Goal: Task Accomplishment & Management: Use online tool/utility

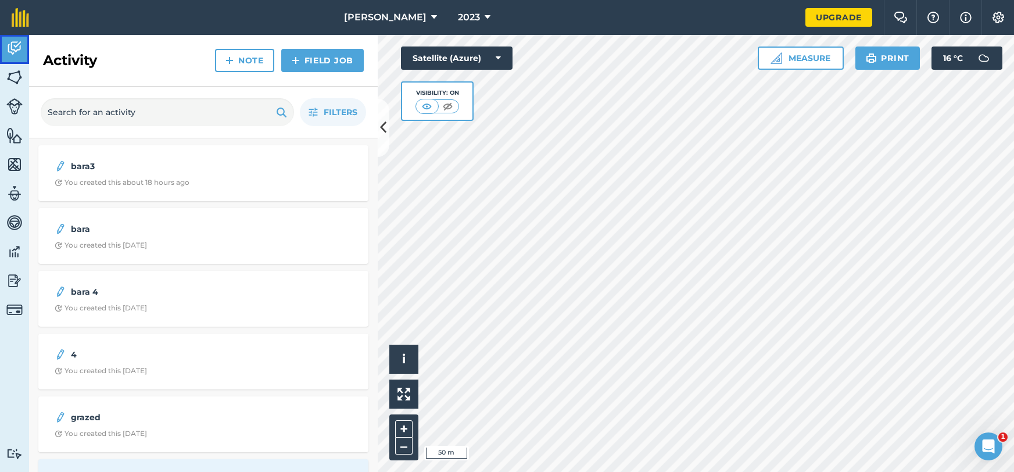
click at [7, 48] on img at bounding box center [14, 48] width 16 height 17
click at [377, 116] on div "Filters" at bounding box center [203, 113] width 349 height 52
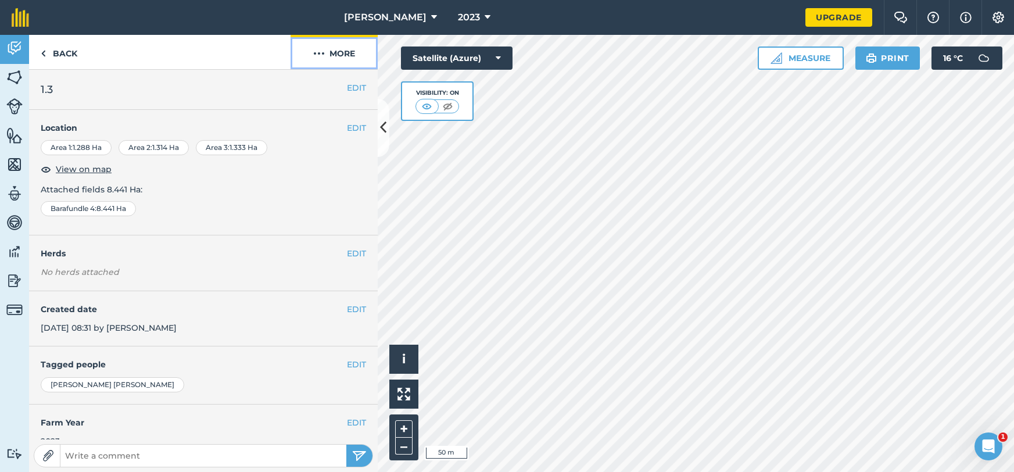
click at [350, 59] on button "More" at bounding box center [334, 52] width 87 height 34
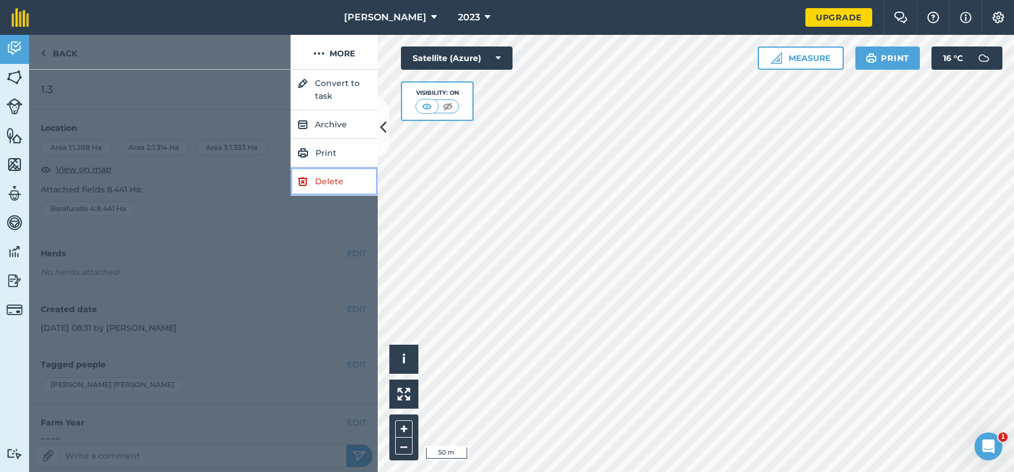
click at [330, 177] on link "Delete" at bounding box center [334, 181] width 87 height 28
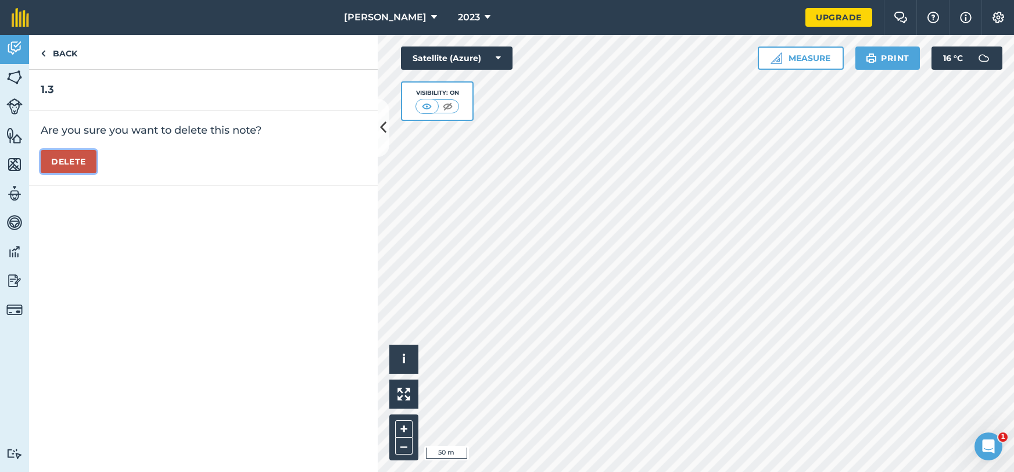
click at [74, 160] on button "Delete" at bounding box center [69, 161] width 56 height 23
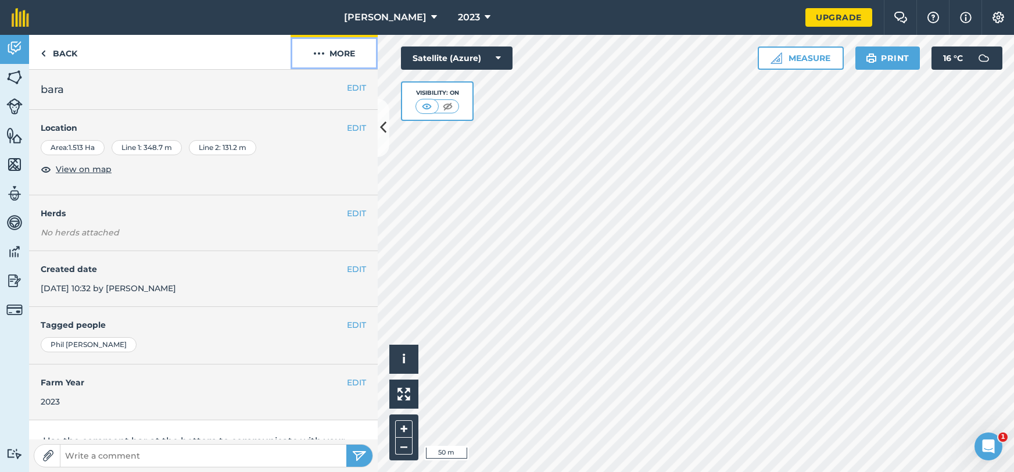
click at [342, 61] on button "More" at bounding box center [334, 52] width 87 height 34
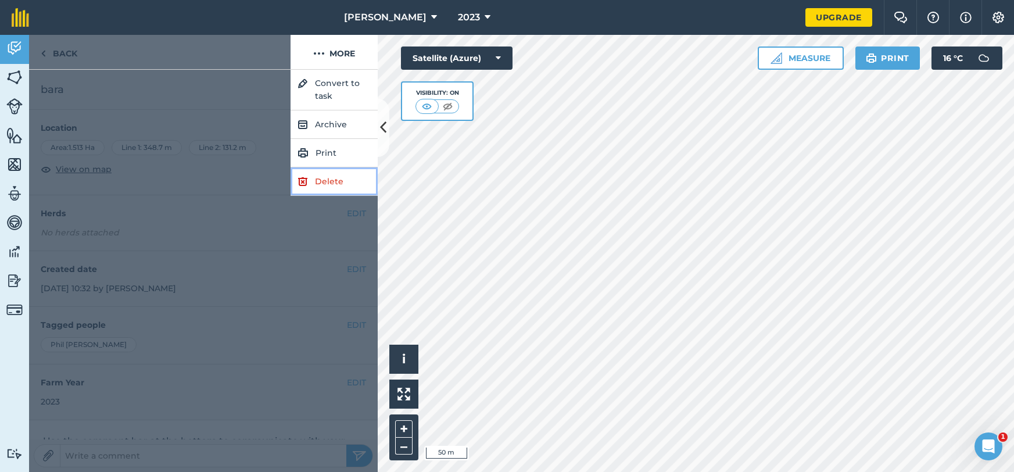
click at [335, 181] on link "Delete" at bounding box center [334, 181] width 87 height 28
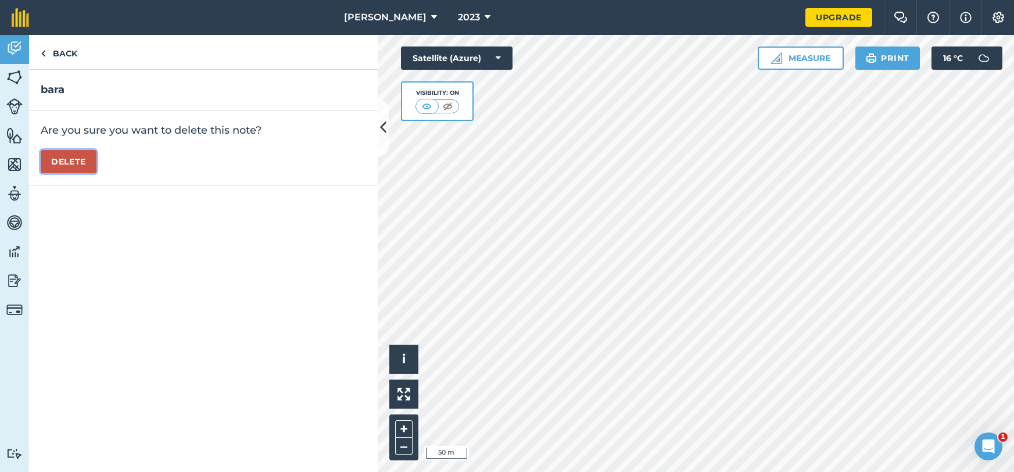
click at [45, 165] on button "Delete" at bounding box center [69, 161] width 56 height 23
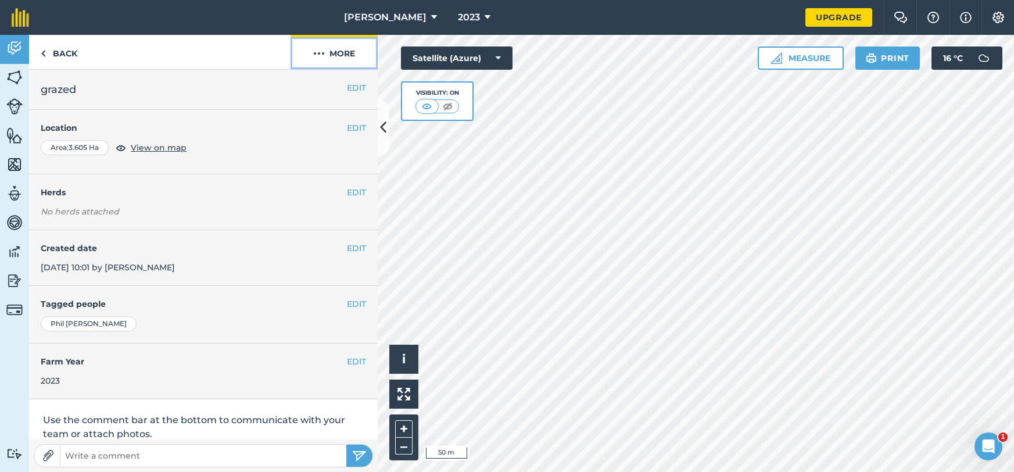
click at [341, 58] on button "More" at bounding box center [334, 52] width 87 height 34
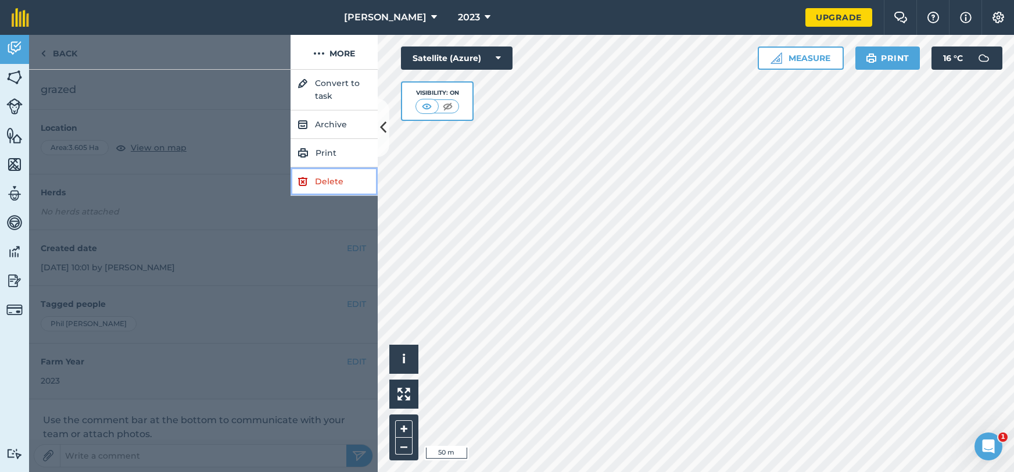
click at [323, 182] on link "Delete" at bounding box center [334, 181] width 87 height 28
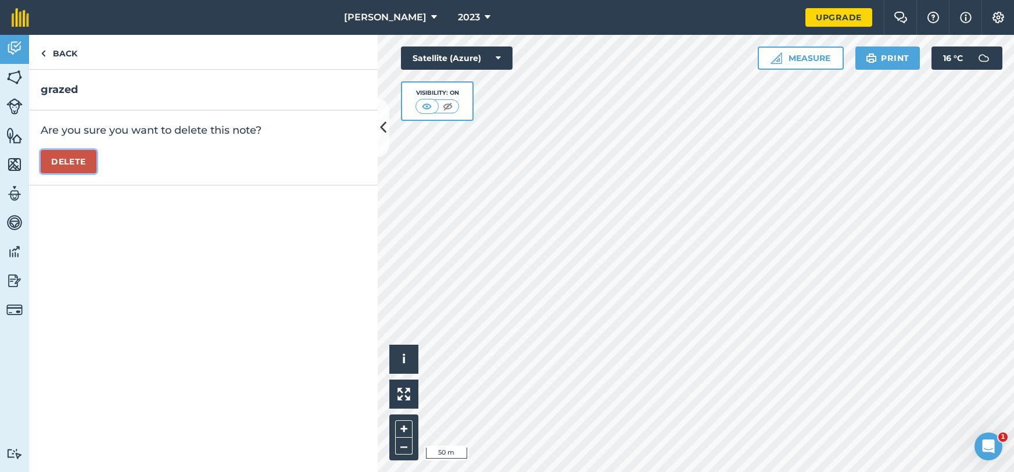
click at [66, 164] on button "Delete" at bounding box center [69, 161] width 56 height 23
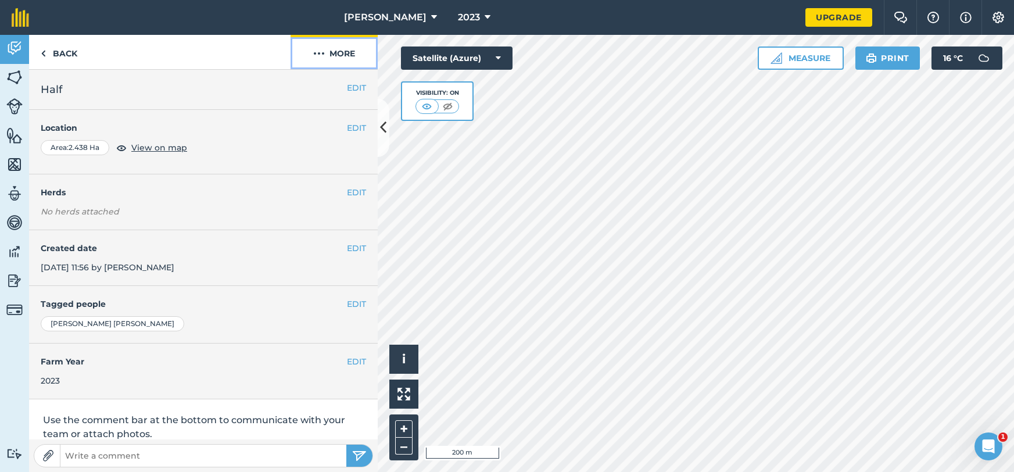
click at [364, 63] on button "More" at bounding box center [334, 52] width 87 height 34
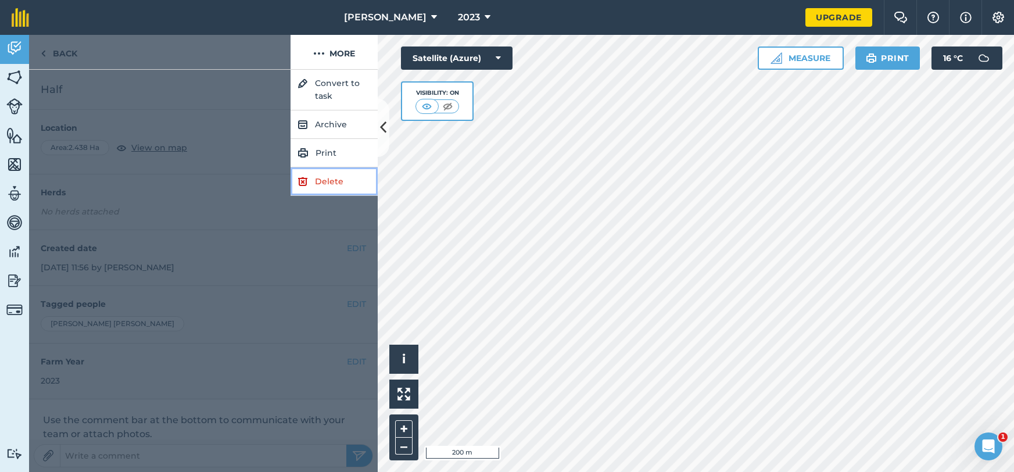
click at [329, 177] on link "Delete" at bounding box center [334, 181] width 87 height 28
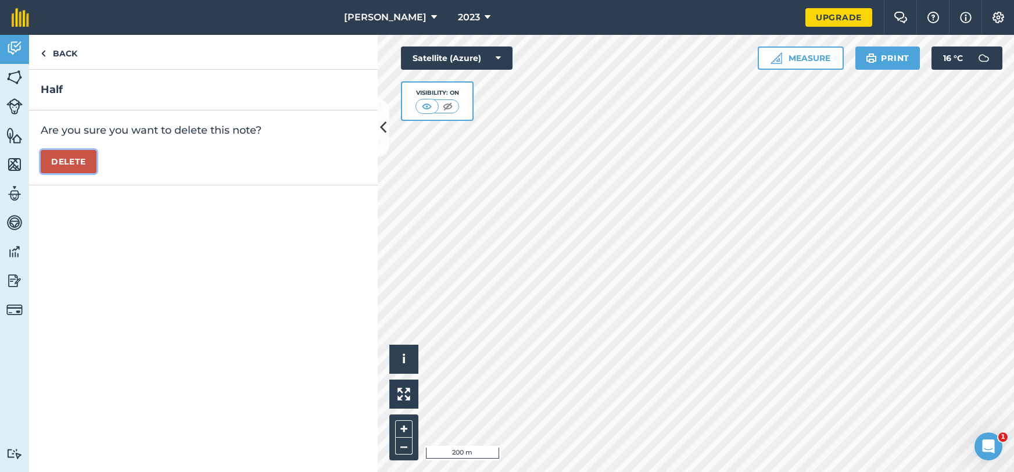
click at [74, 155] on button "Delete" at bounding box center [69, 161] width 56 height 23
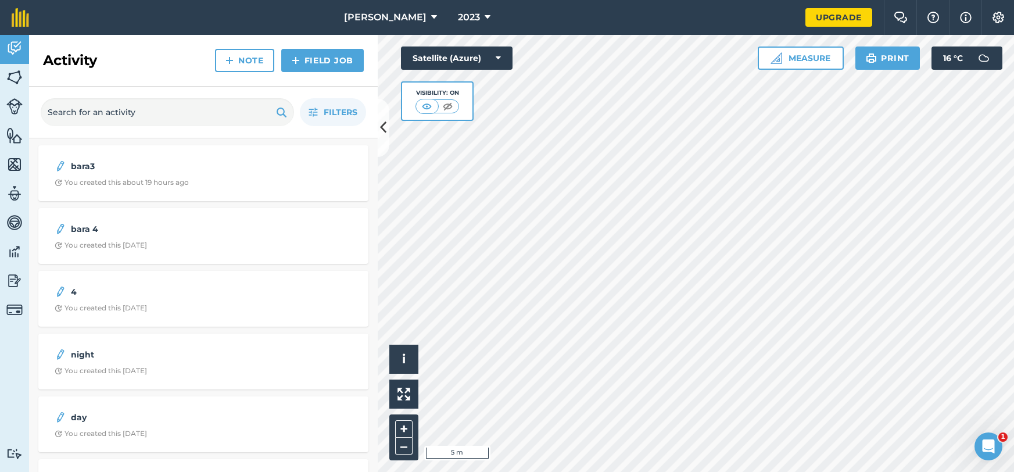
scroll to position [528, 0]
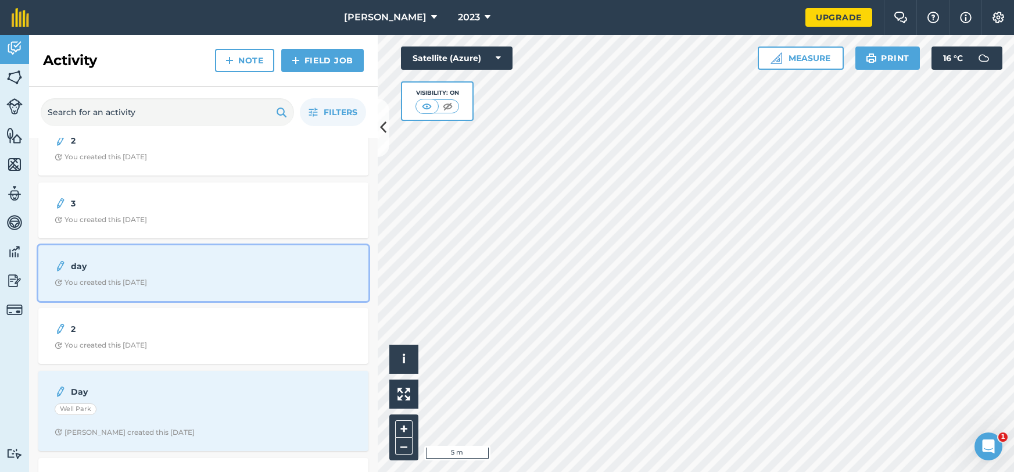
click at [166, 289] on div "day You created this [DATE]" at bounding box center [203, 273] width 316 height 42
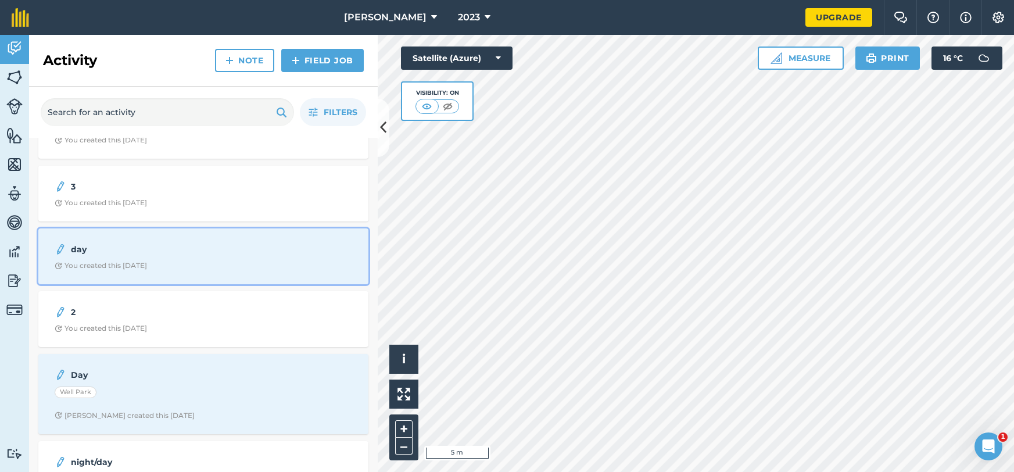
scroll to position [623, 0]
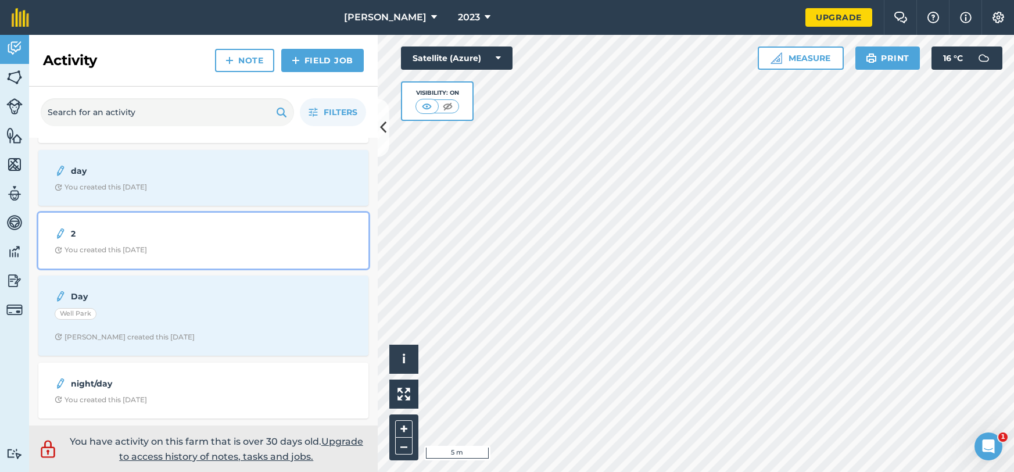
click at [304, 247] on span "You created this [DATE]" at bounding box center [204, 249] width 298 height 9
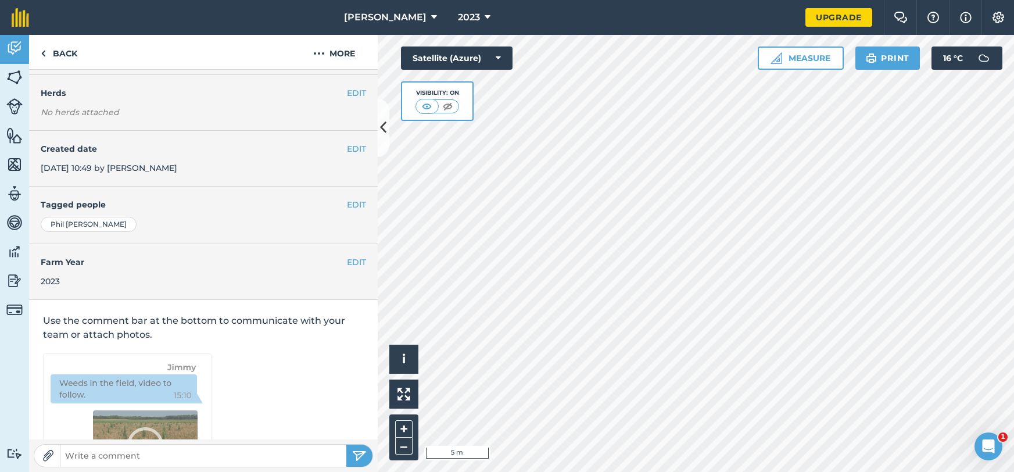
scroll to position [166, 0]
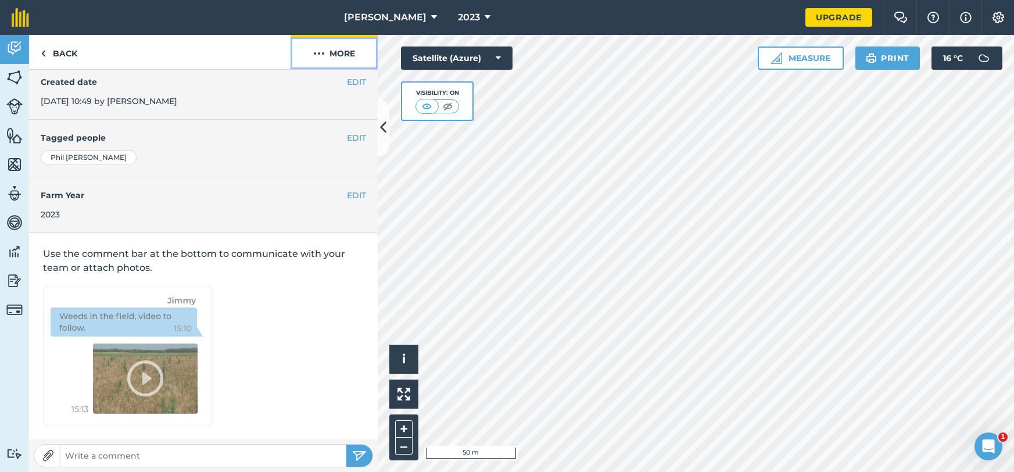
click at [357, 54] on button "More" at bounding box center [334, 52] width 87 height 34
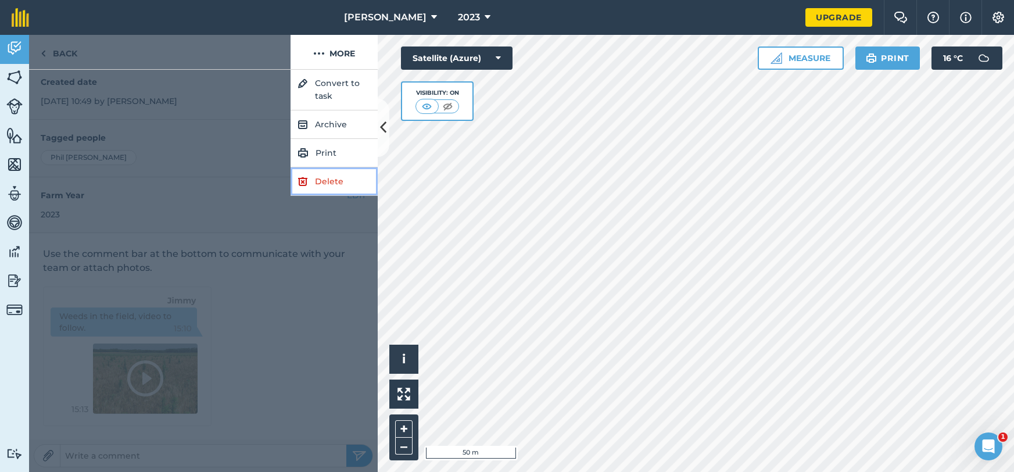
click at [333, 182] on link "Delete" at bounding box center [334, 181] width 87 height 28
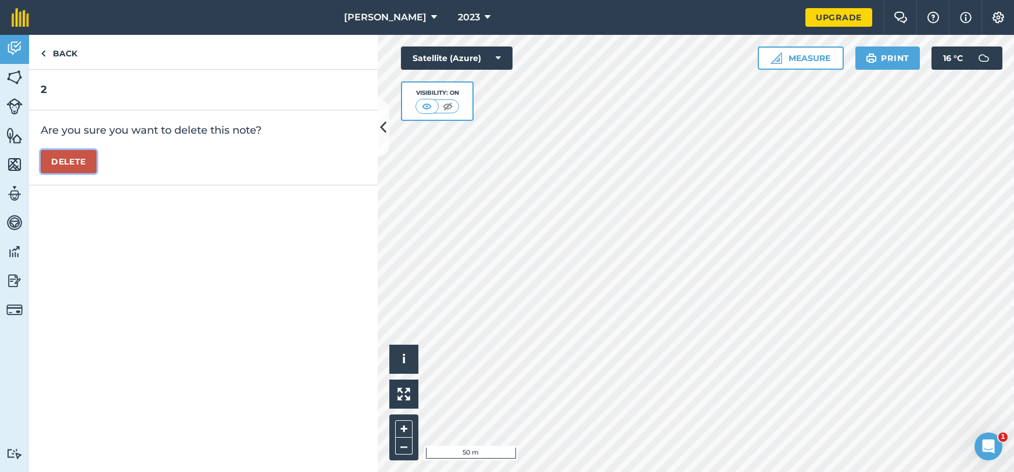
click at [86, 153] on button "Delete" at bounding box center [69, 161] width 56 height 23
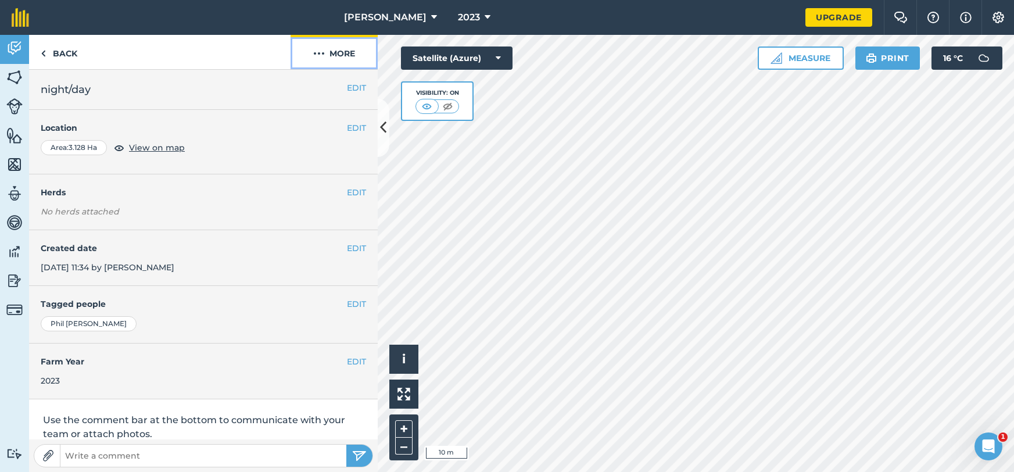
click at [345, 59] on button "More" at bounding box center [334, 52] width 87 height 34
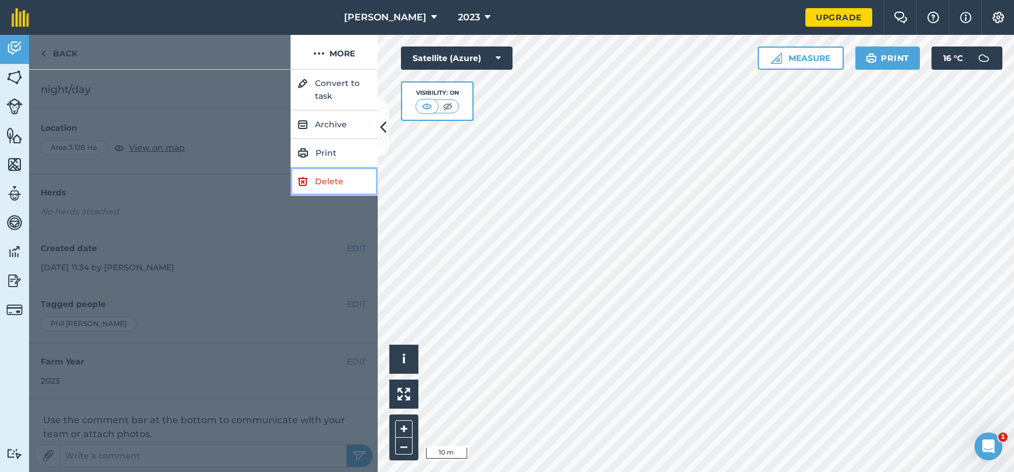
click at [331, 181] on link "Delete" at bounding box center [334, 181] width 87 height 28
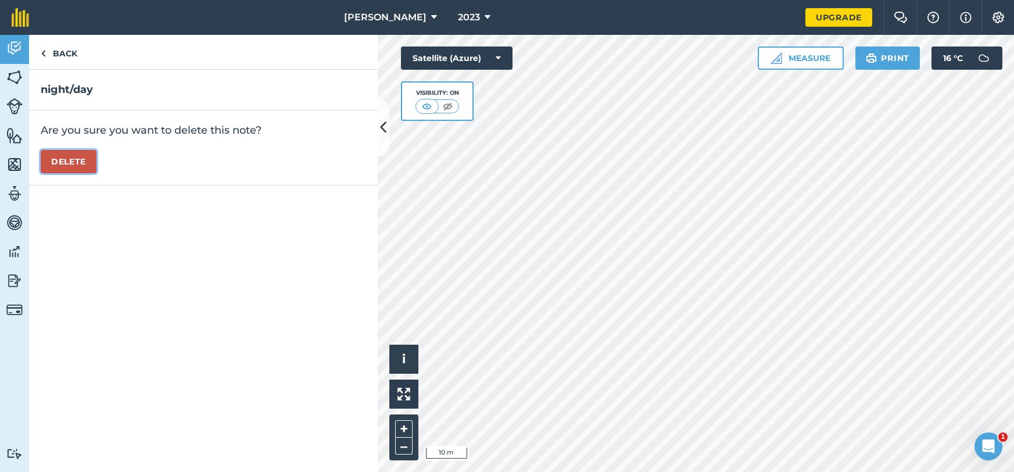
click at [82, 159] on button "Delete" at bounding box center [69, 161] width 56 height 23
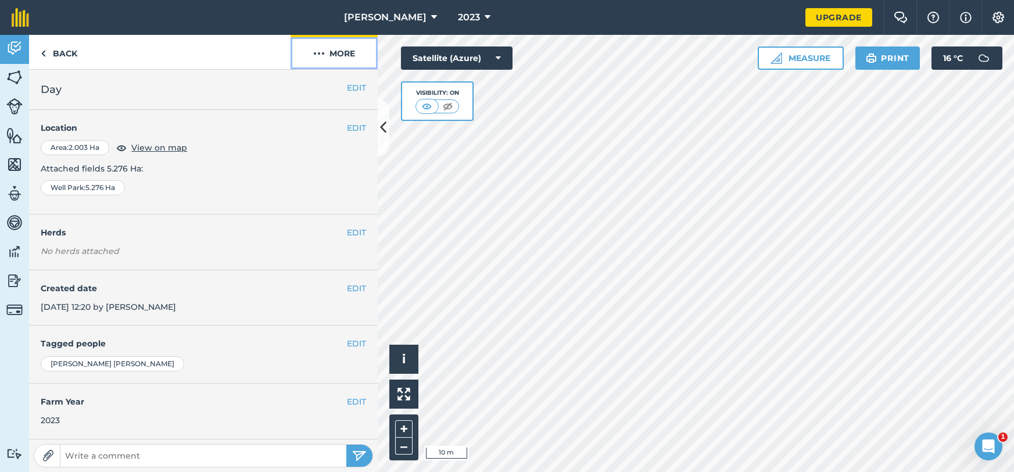
click at [361, 53] on button "More" at bounding box center [334, 52] width 87 height 34
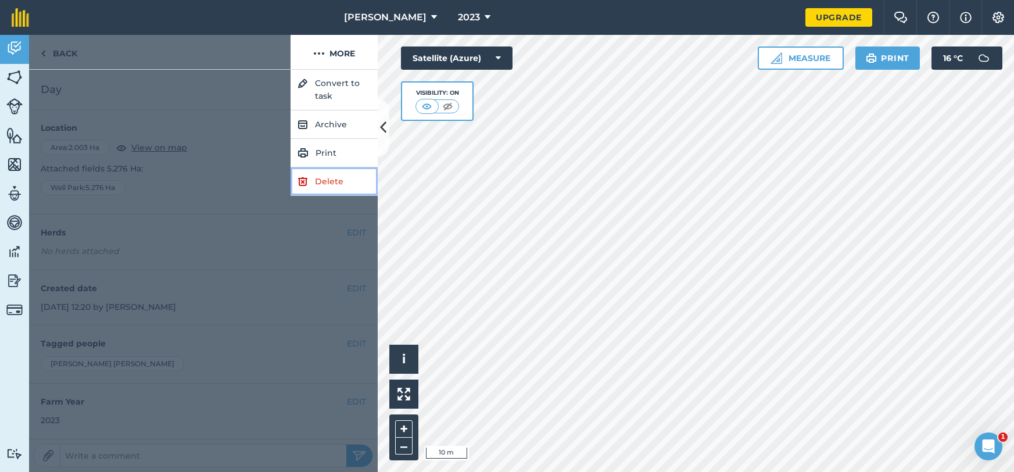
click at [317, 187] on link "Delete" at bounding box center [334, 181] width 87 height 28
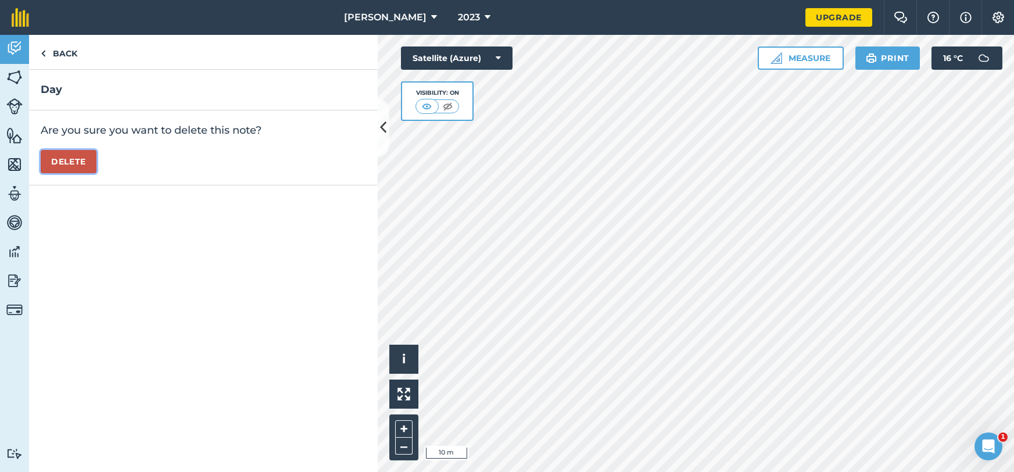
click at [94, 162] on button "Delete" at bounding box center [69, 161] width 56 height 23
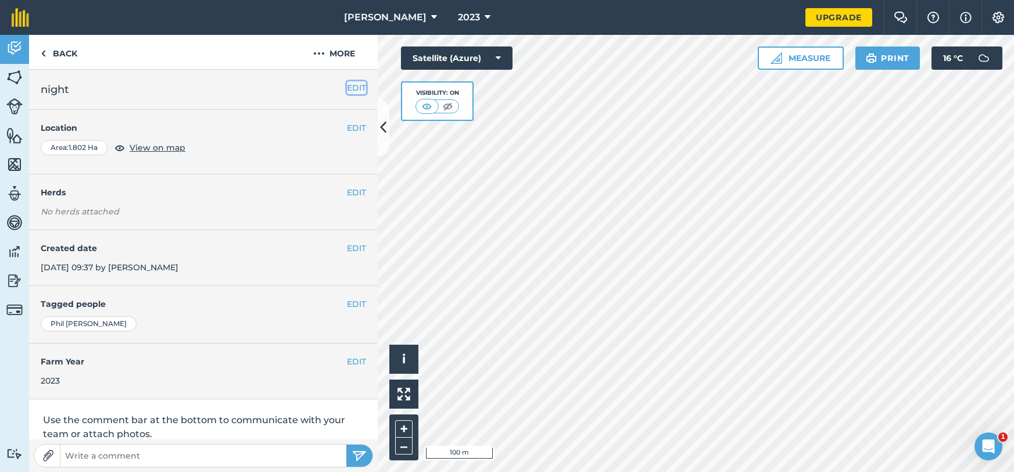
click at [352, 83] on button "EDIT" at bounding box center [356, 87] width 19 height 13
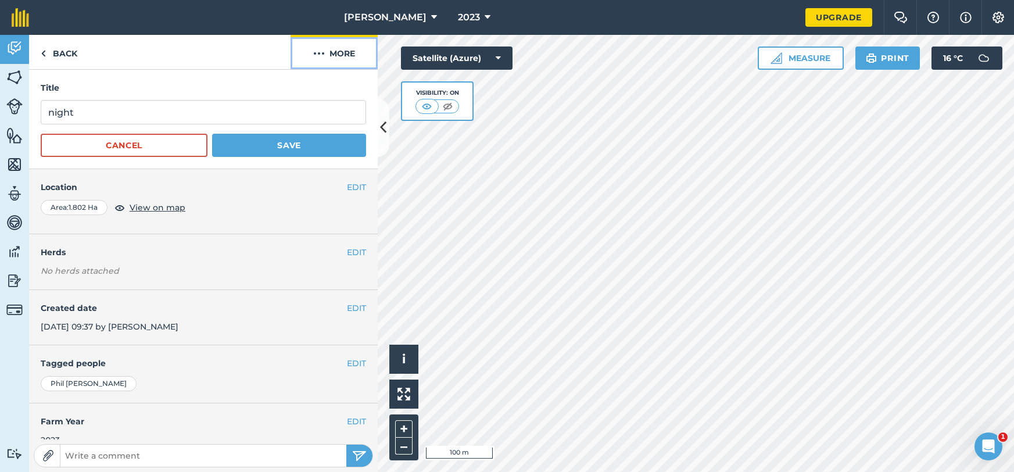
click at [345, 56] on button "More" at bounding box center [334, 52] width 87 height 34
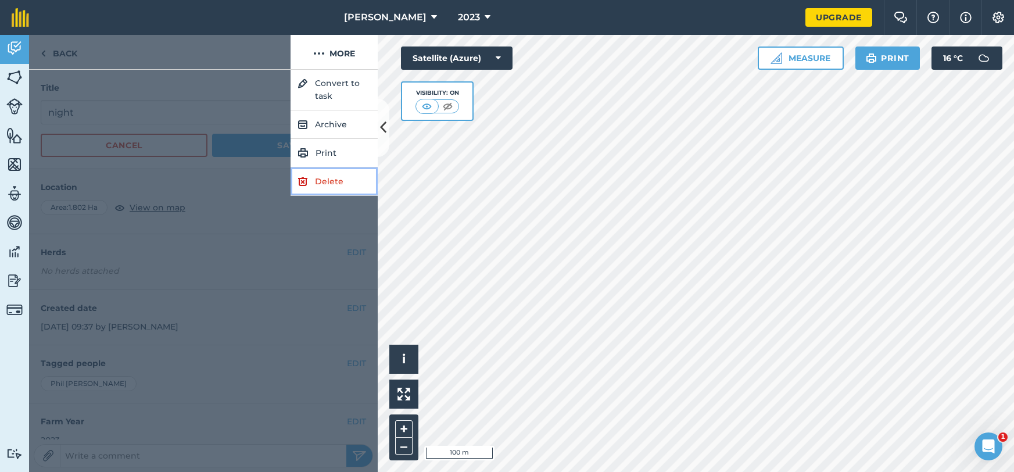
click at [320, 187] on link "Delete" at bounding box center [334, 181] width 87 height 28
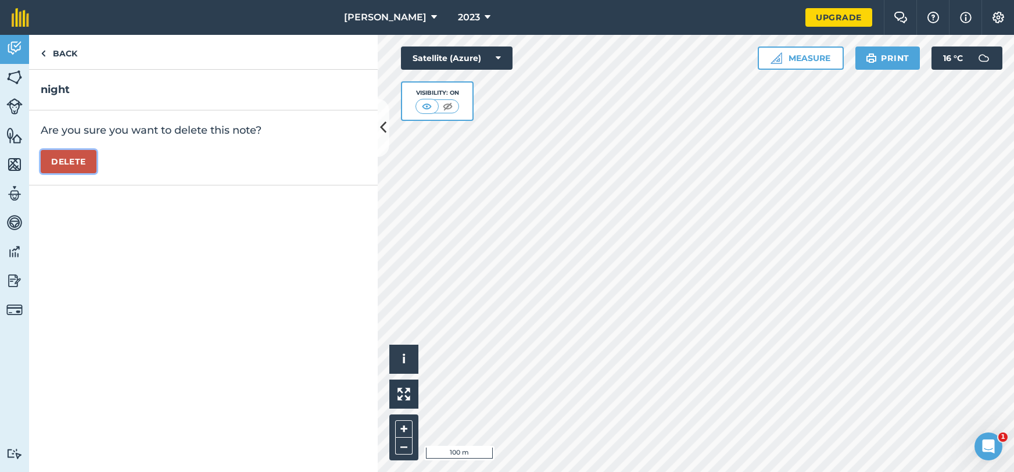
click at [62, 162] on button "Delete" at bounding box center [69, 161] width 56 height 23
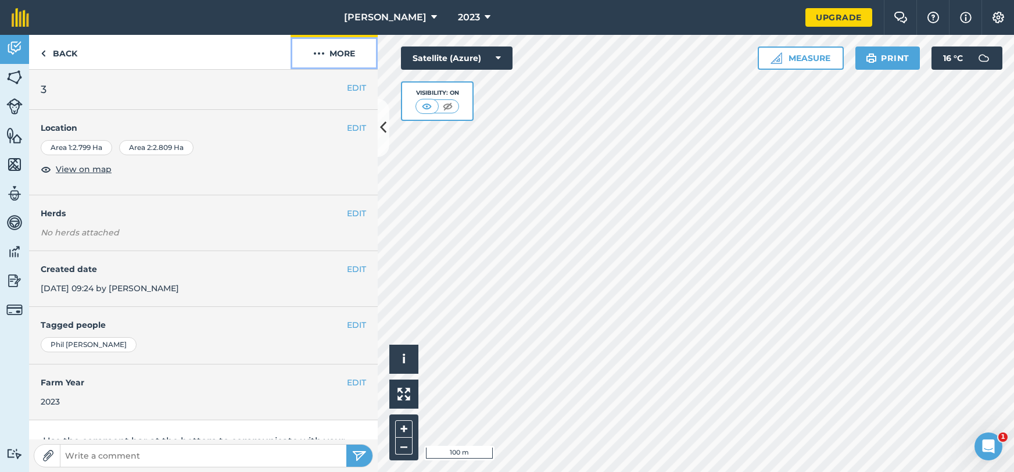
click at [338, 58] on button "More" at bounding box center [334, 52] width 87 height 34
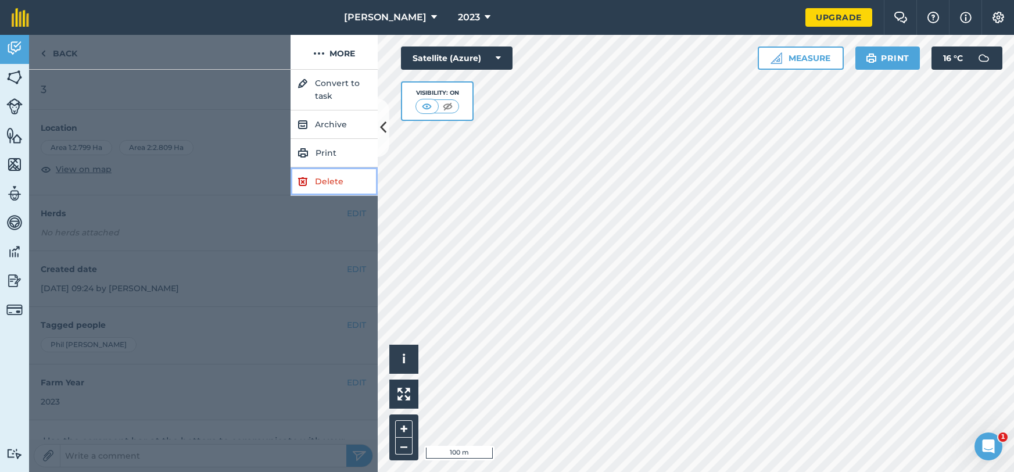
click at [317, 184] on link "Delete" at bounding box center [334, 181] width 87 height 28
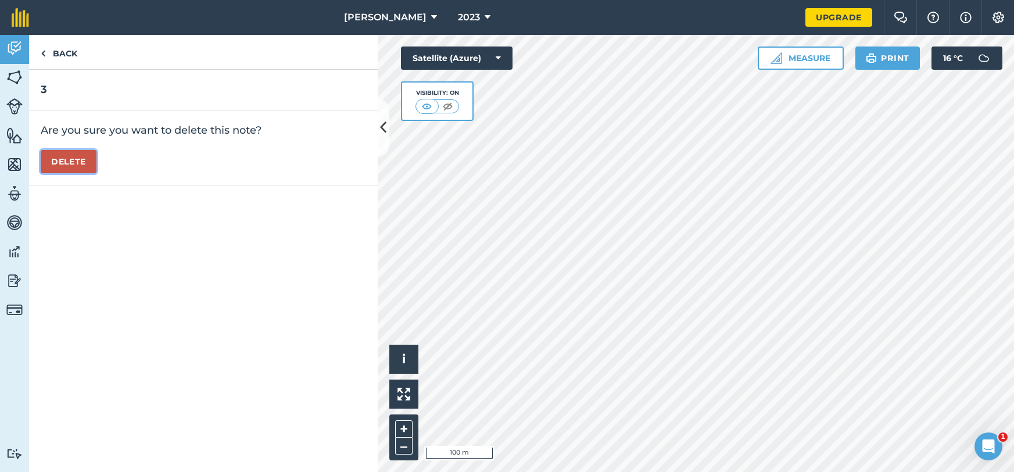
click at [58, 160] on button "Delete" at bounding box center [69, 161] width 56 height 23
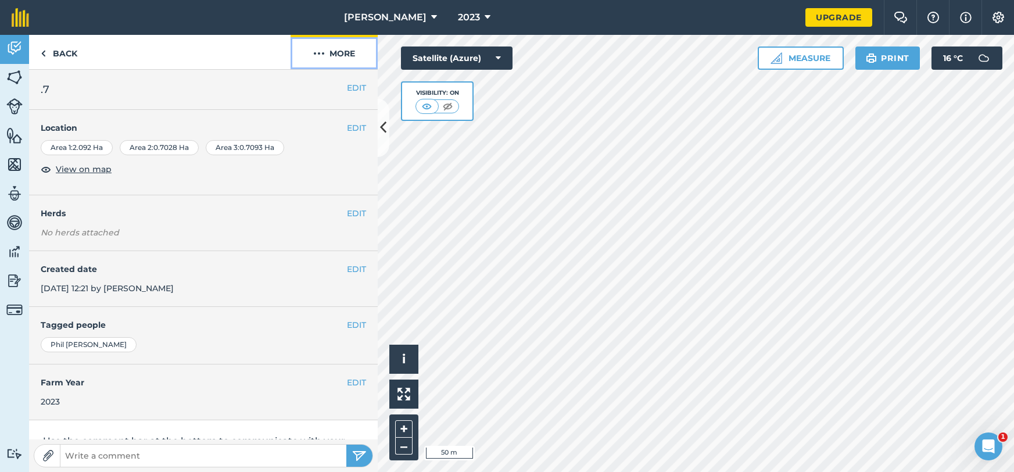
click at [336, 64] on button "More" at bounding box center [334, 52] width 87 height 34
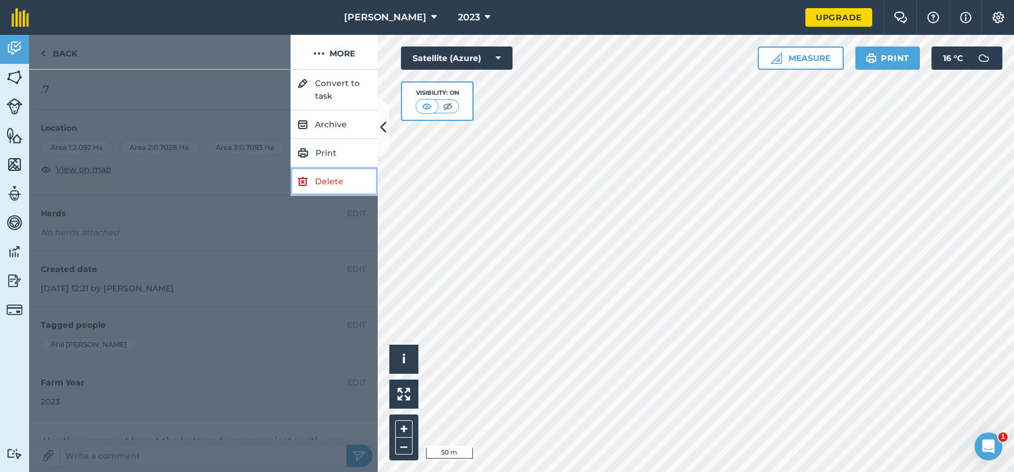
click at [337, 187] on link "Delete" at bounding box center [334, 181] width 87 height 28
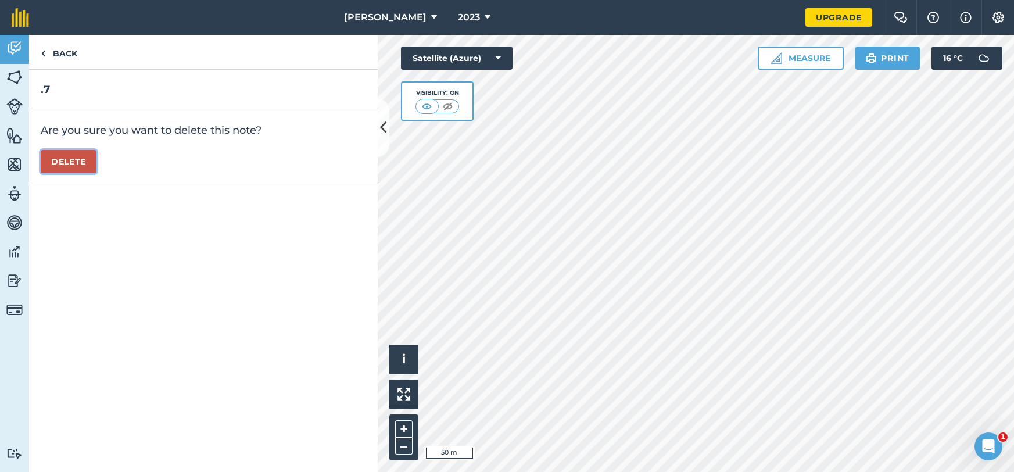
click at [71, 159] on button "Delete" at bounding box center [69, 161] width 56 height 23
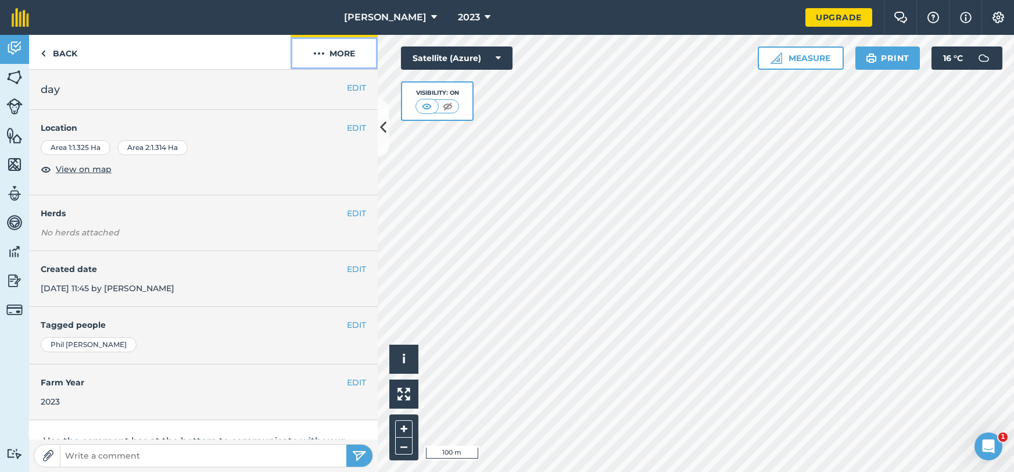
click at [336, 60] on button "More" at bounding box center [334, 52] width 87 height 34
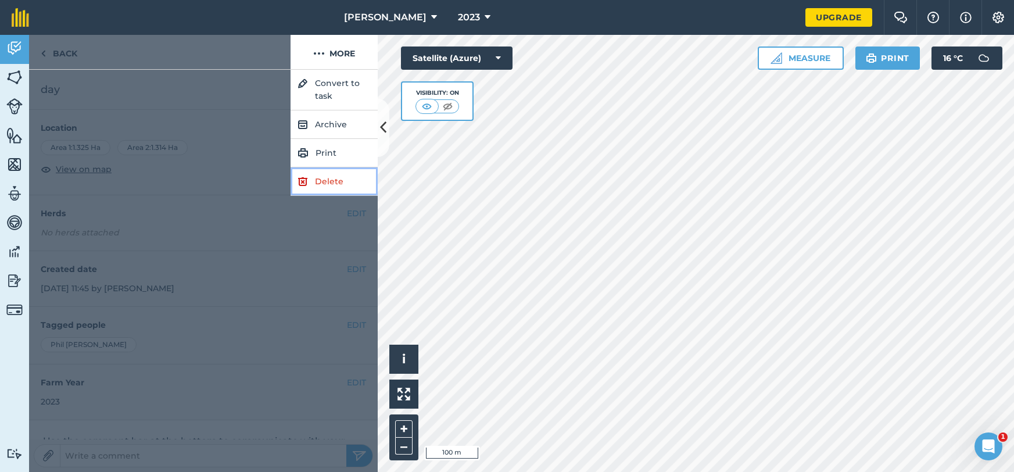
click at [324, 170] on link "Delete" at bounding box center [334, 181] width 87 height 28
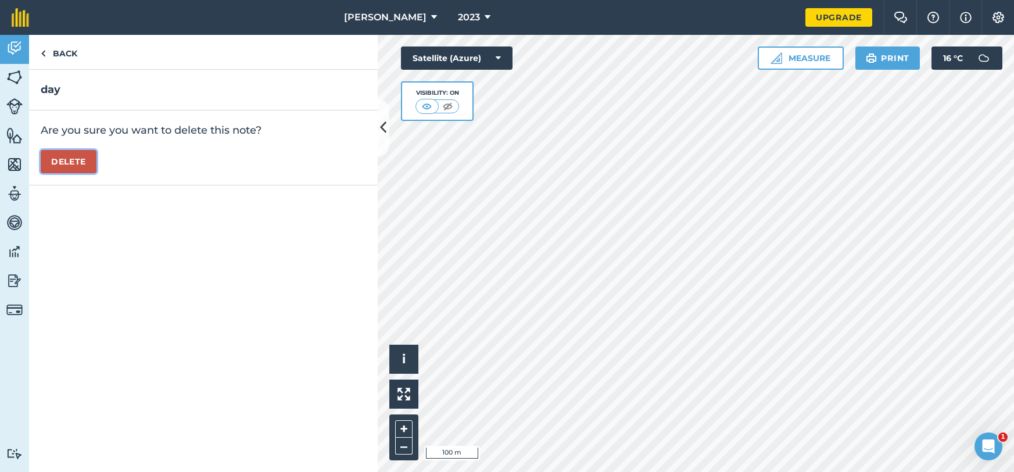
click at [71, 159] on button "Delete" at bounding box center [69, 161] width 56 height 23
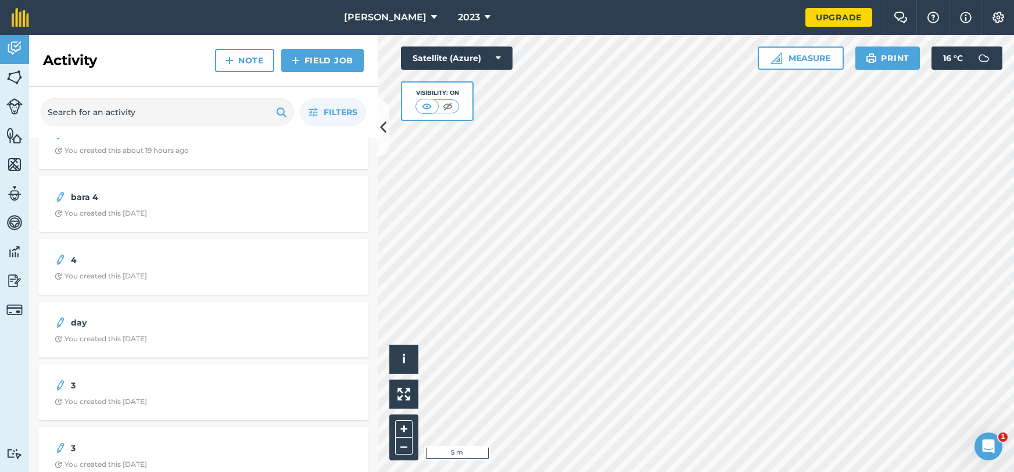
scroll to position [159, 0]
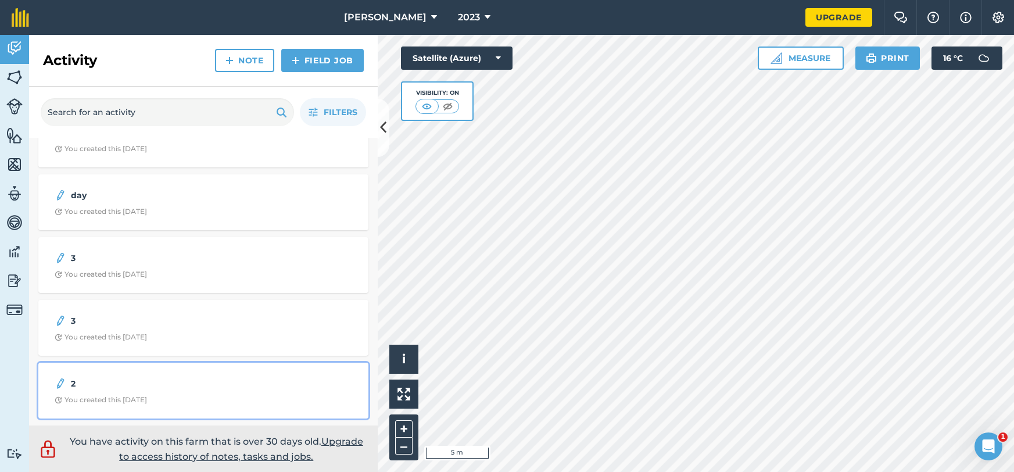
click at [174, 383] on strong "2" at bounding box center [163, 383] width 184 height 13
click at [235, 402] on span "You created this [DATE]" at bounding box center [204, 399] width 298 height 9
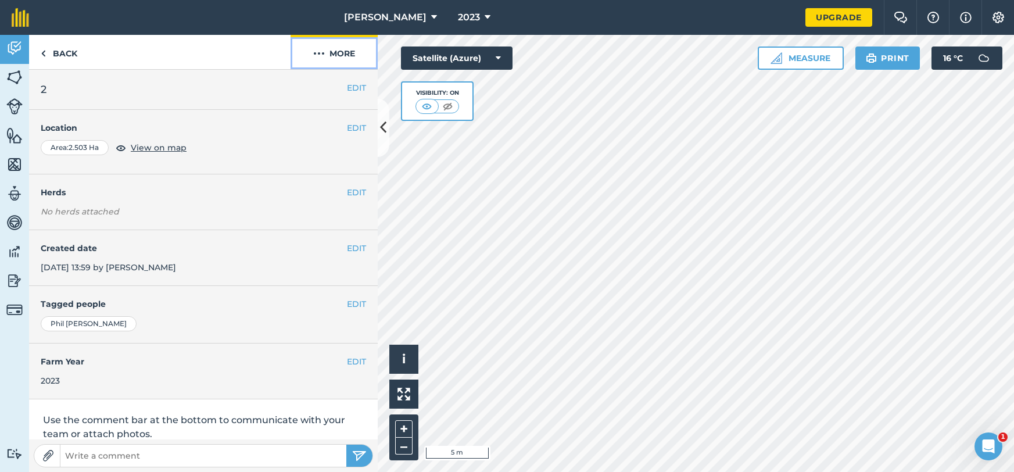
click at [360, 50] on button "More" at bounding box center [334, 52] width 87 height 34
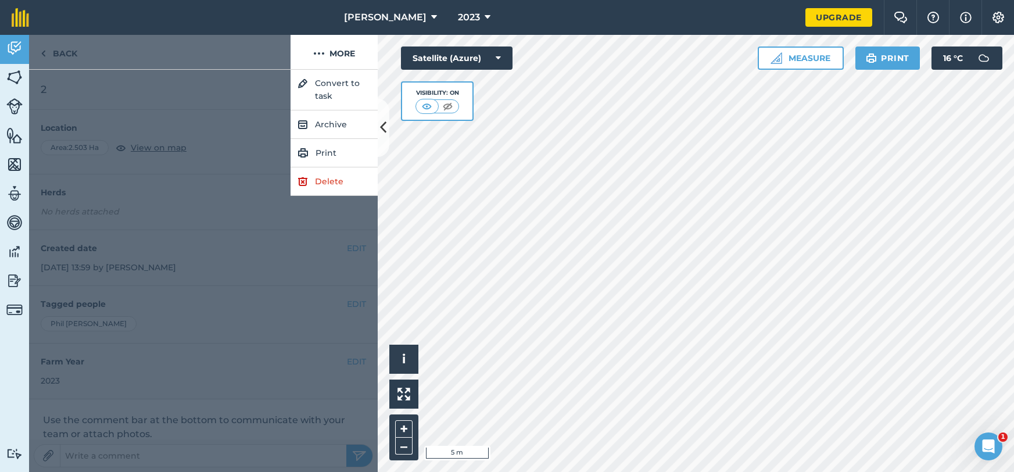
click at [320, 197] on div at bounding box center [203, 271] width 349 height 402
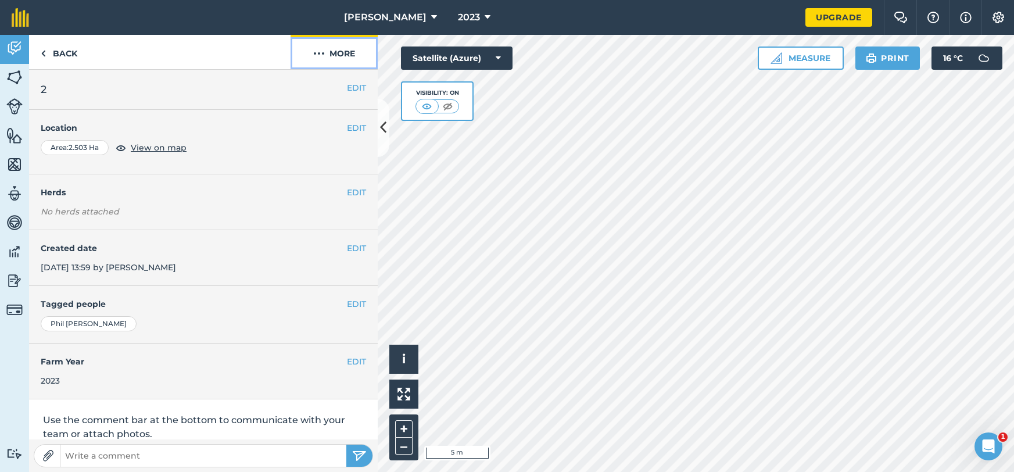
click at [346, 60] on button "More" at bounding box center [334, 52] width 87 height 34
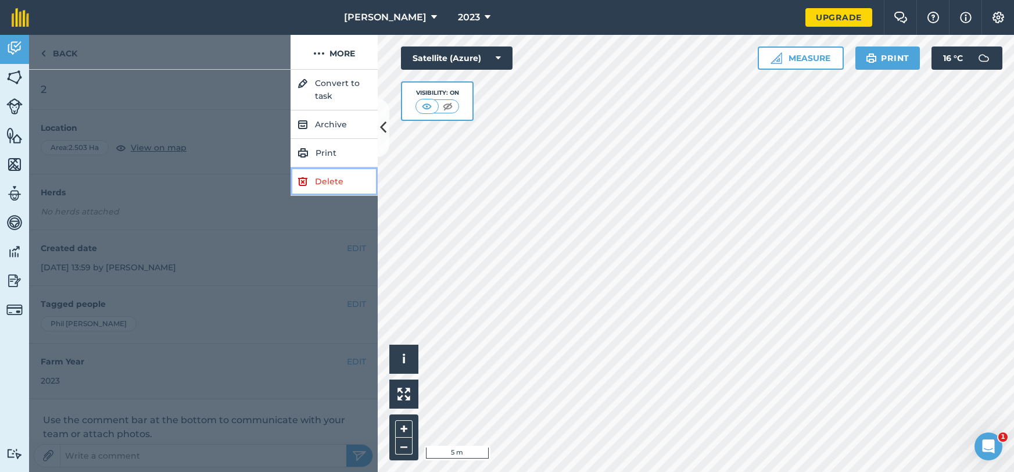
click at [335, 178] on link "Delete" at bounding box center [334, 181] width 87 height 28
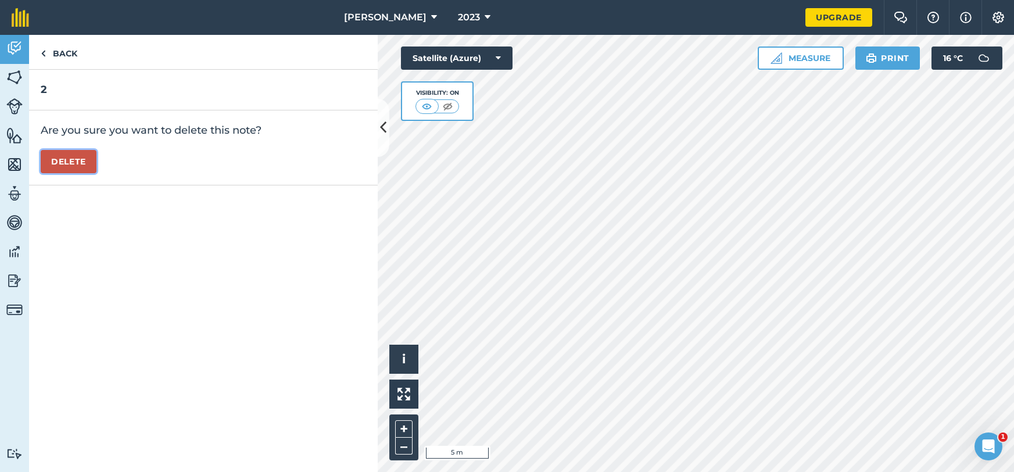
click at [84, 167] on button "Delete" at bounding box center [69, 161] width 56 height 23
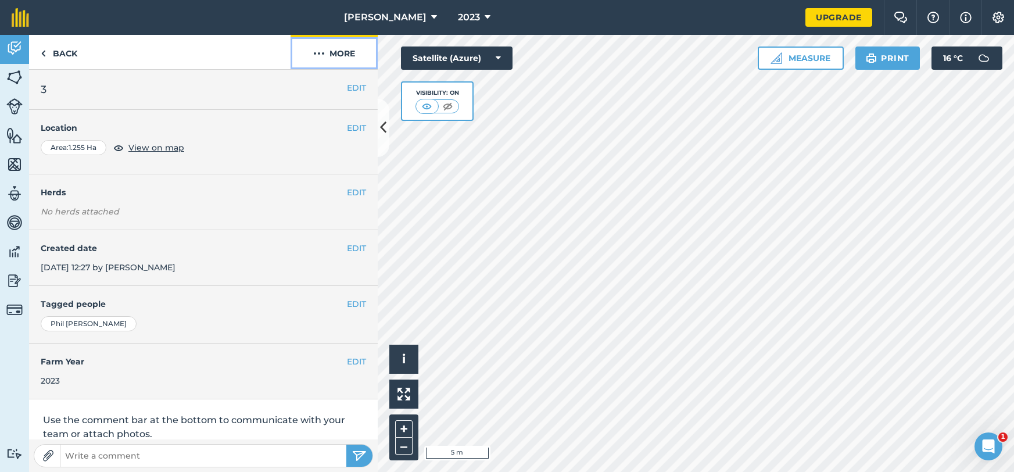
click at [348, 67] on button "More" at bounding box center [334, 52] width 87 height 34
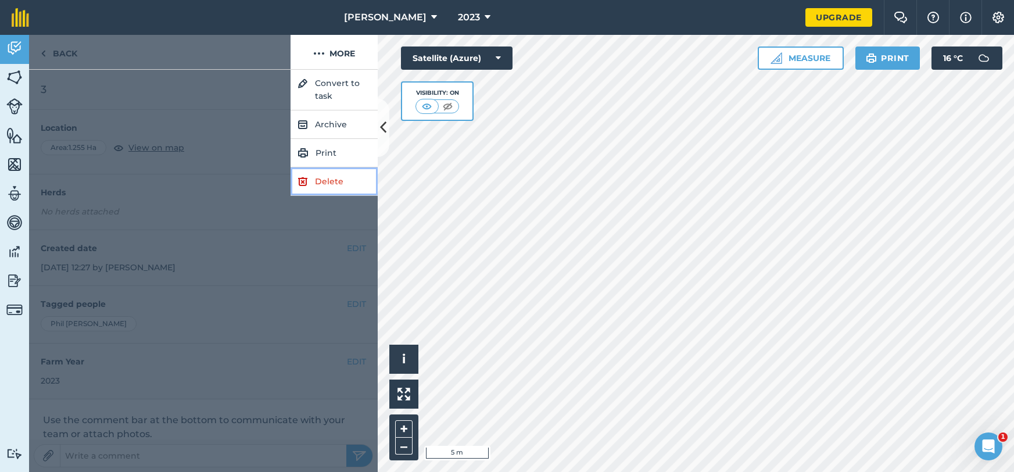
click at [345, 180] on link "Delete" at bounding box center [334, 181] width 87 height 28
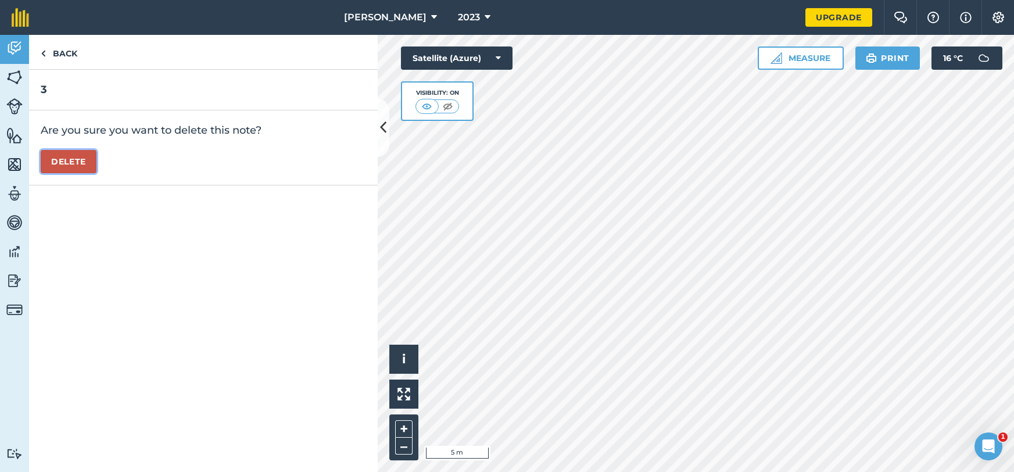
click at [69, 164] on button "Delete" at bounding box center [69, 161] width 56 height 23
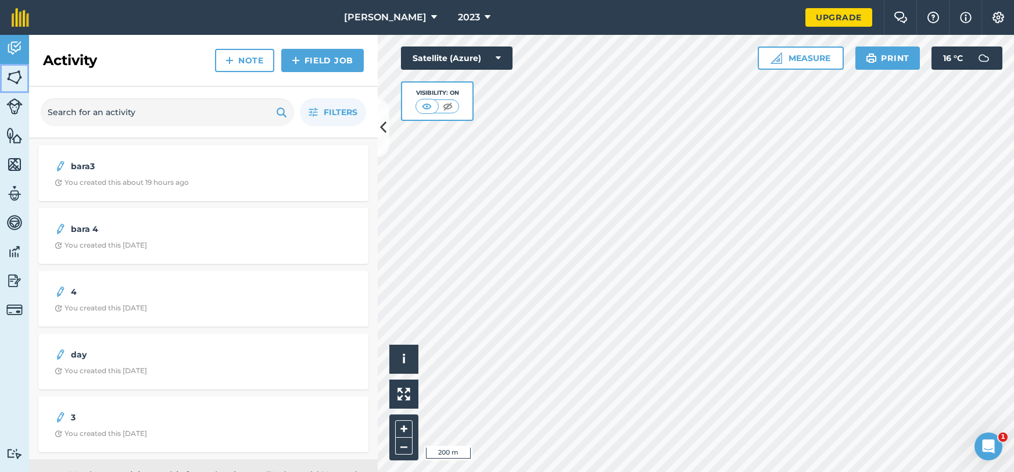
click at [18, 73] on img at bounding box center [14, 77] width 16 height 17
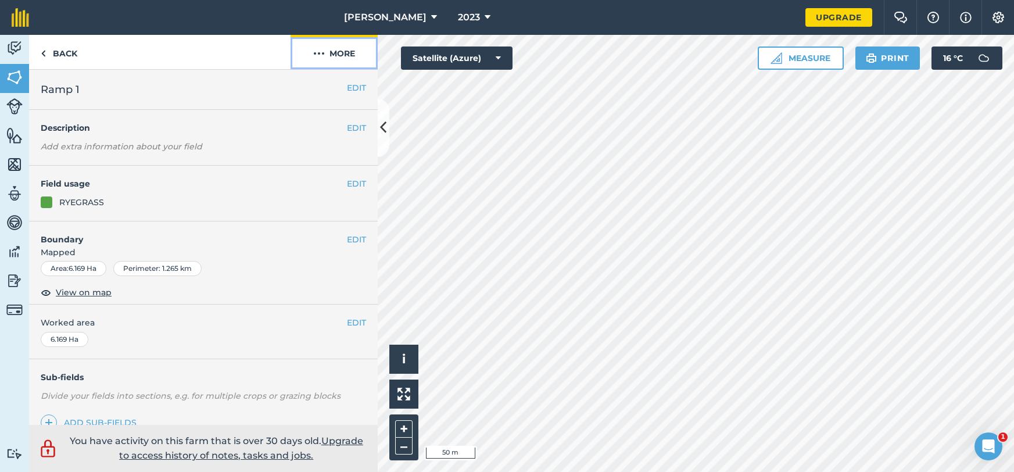
click at [342, 63] on button "More" at bounding box center [334, 52] width 87 height 34
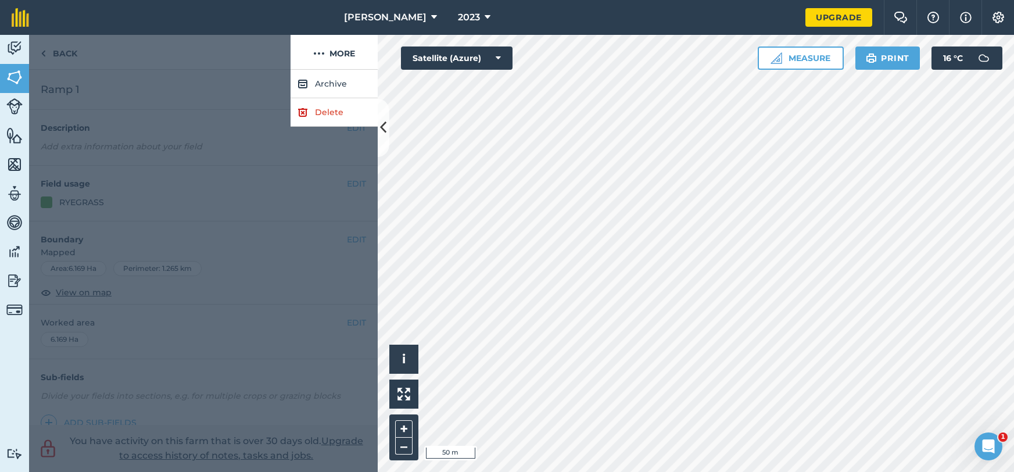
click at [193, 108] on div at bounding box center [203, 271] width 349 height 402
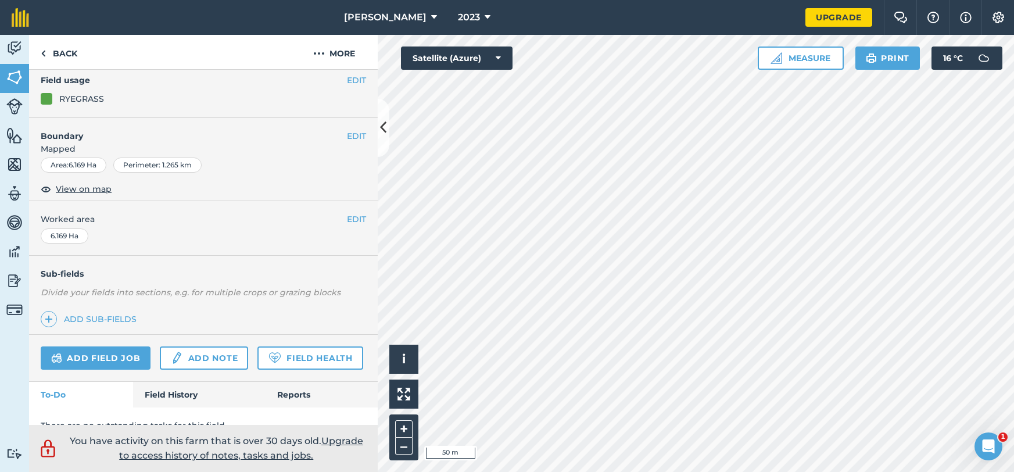
scroll to position [116, 0]
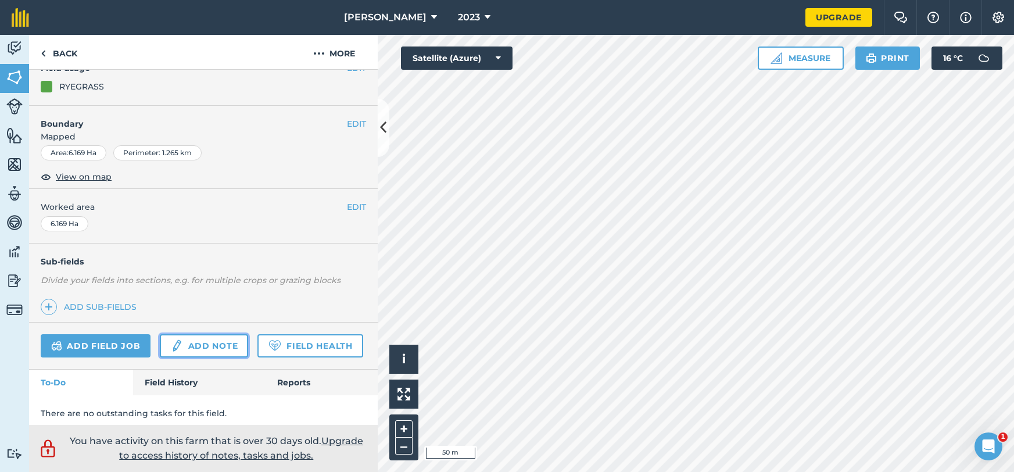
click at [226, 341] on link "Add note" at bounding box center [204, 345] width 88 height 23
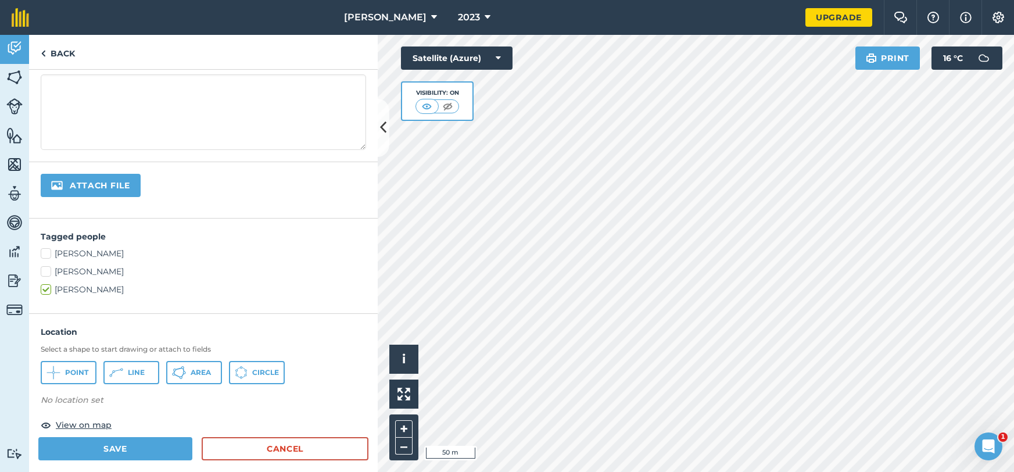
scroll to position [317, 0]
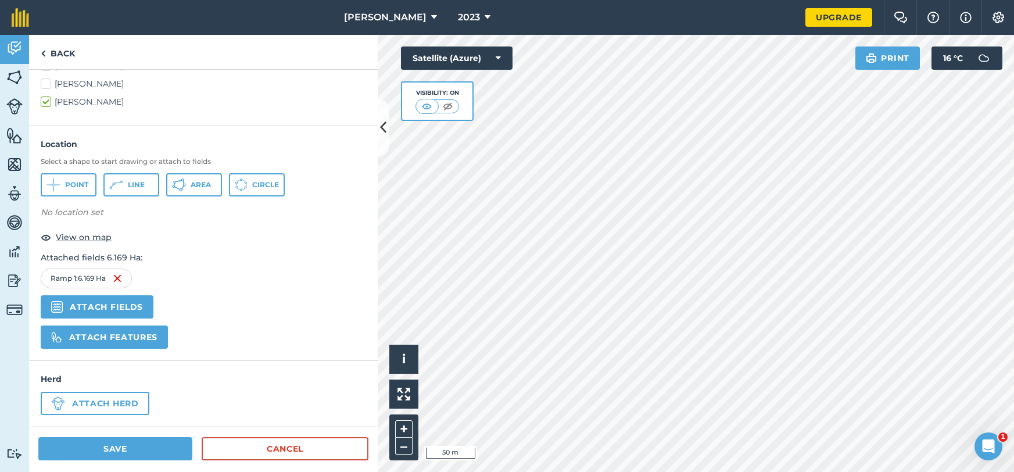
click at [117, 277] on img at bounding box center [117, 278] width 9 height 14
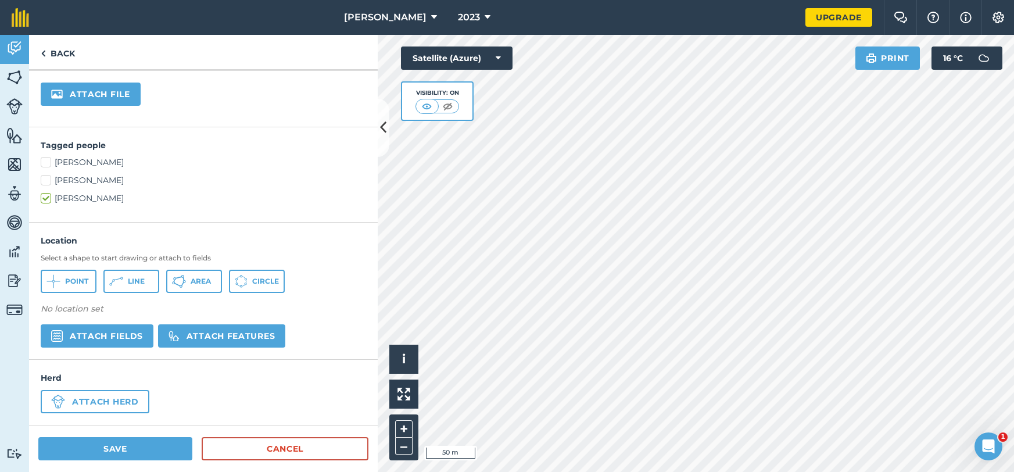
scroll to position [219, 0]
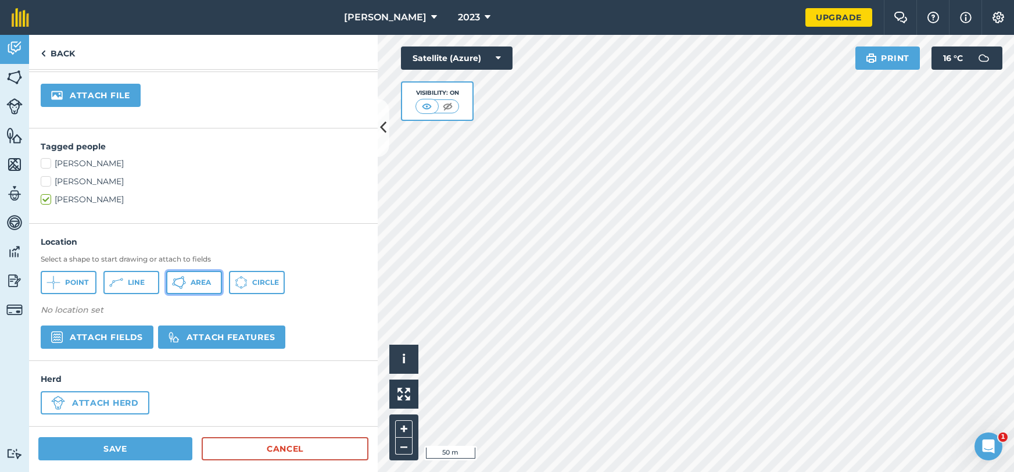
click at [185, 288] on button "Area" at bounding box center [194, 282] width 56 height 23
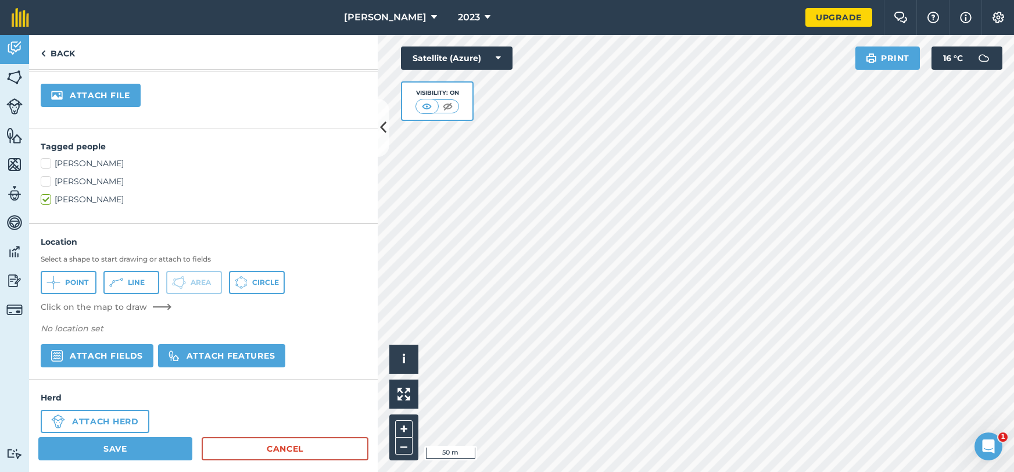
click at [144, 66] on div "Back" at bounding box center [203, 52] width 349 height 35
click at [71, 59] on link "Back" at bounding box center [58, 52] width 58 height 34
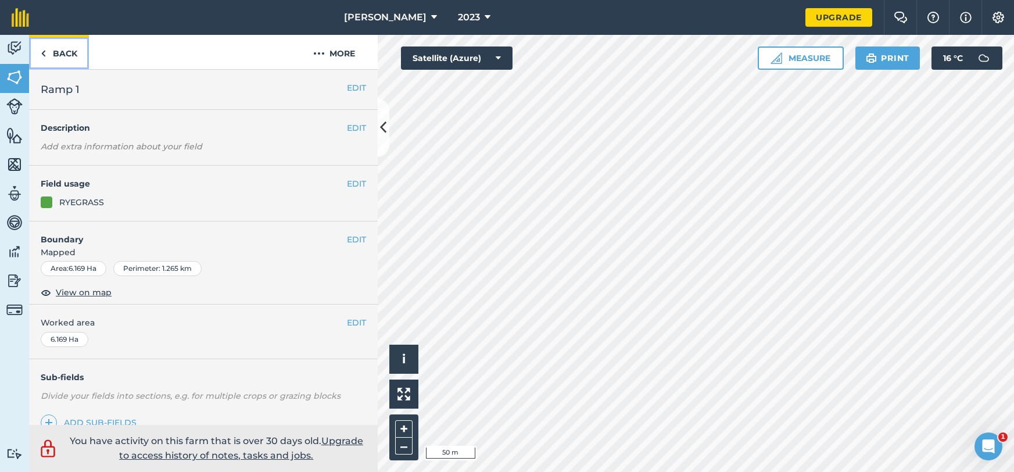
click at [45, 62] on link "Back" at bounding box center [59, 52] width 60 height 34
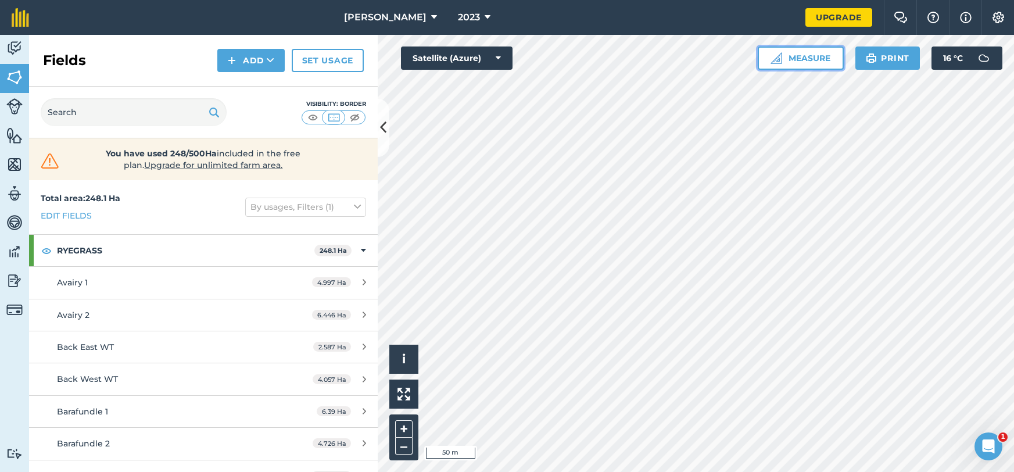
click at [811, 61] on button "Measure" at bounding box center [801, 57] width 86 height 23
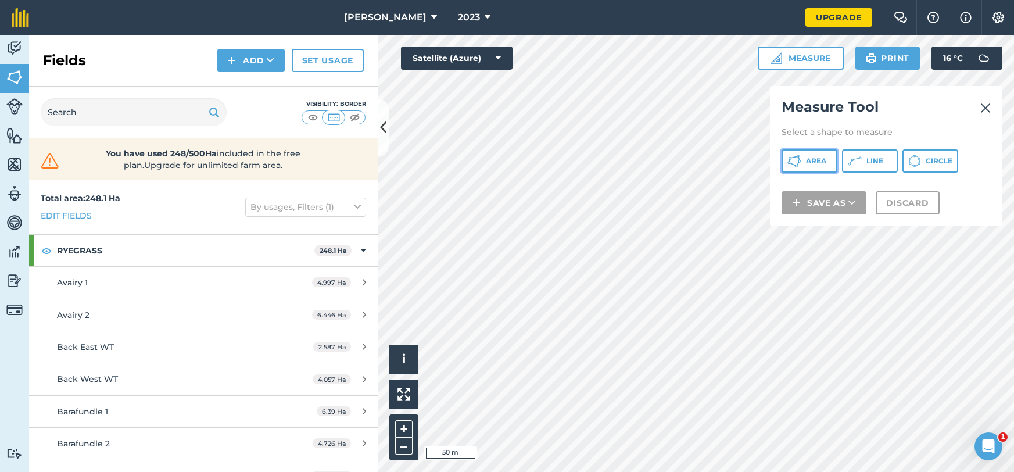
click at [826, 162] on span "Area" at bounding box center [816, 160] width 20 height 9
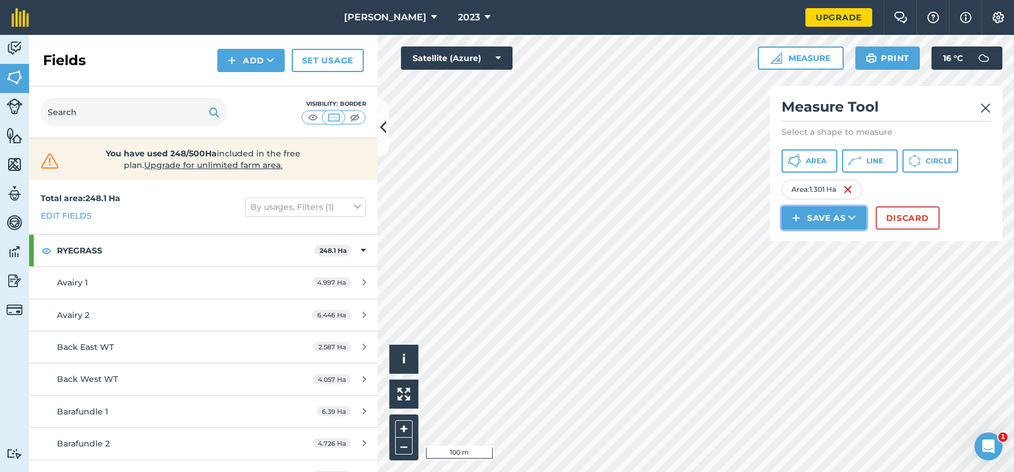
click at [846, 219] on button "Save as" at bounding box center [824, 217] width 85 height 23
click at [816, 296] on link "Note" at bounding box center [823, 297] width 81 height 26
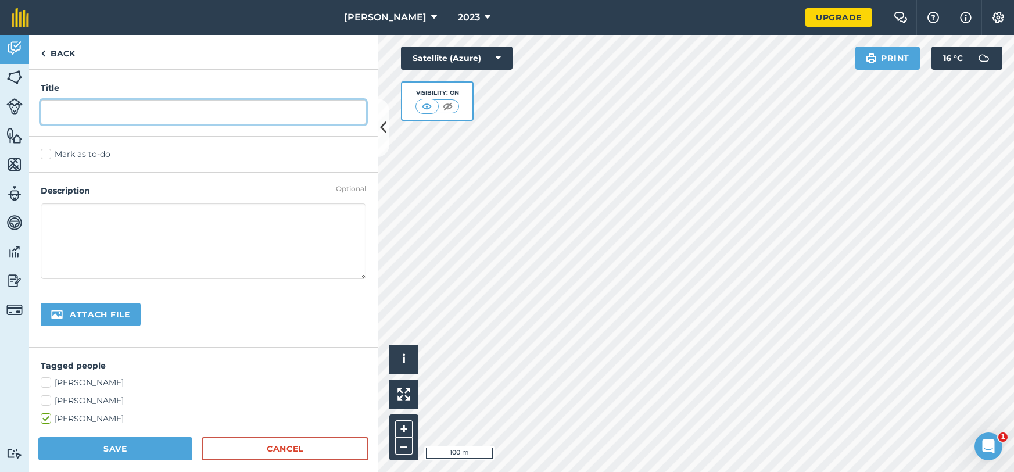
click at [202, 116] on input "text" at bounding box center [203, 112] width 325 height 24
type input "1.3"
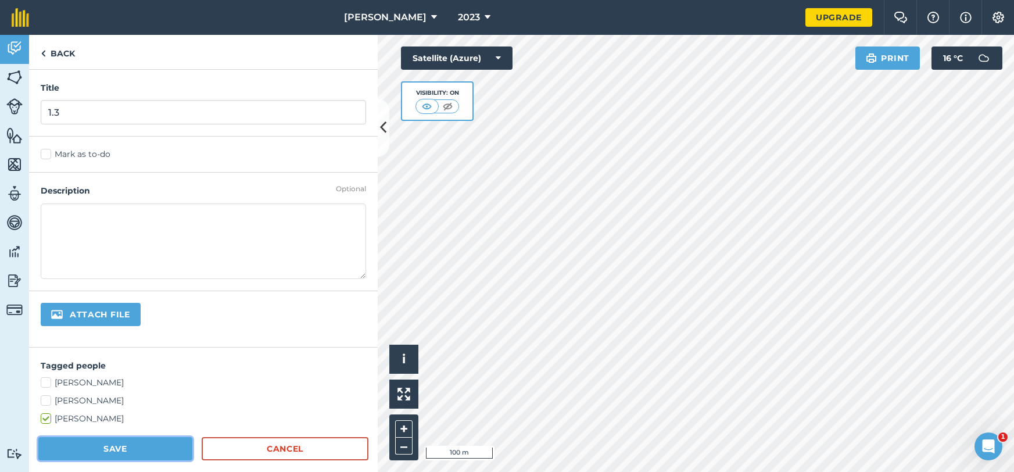
click at [141, 444] on button "Save" at bounding box center [115, 448] width 154 height 23
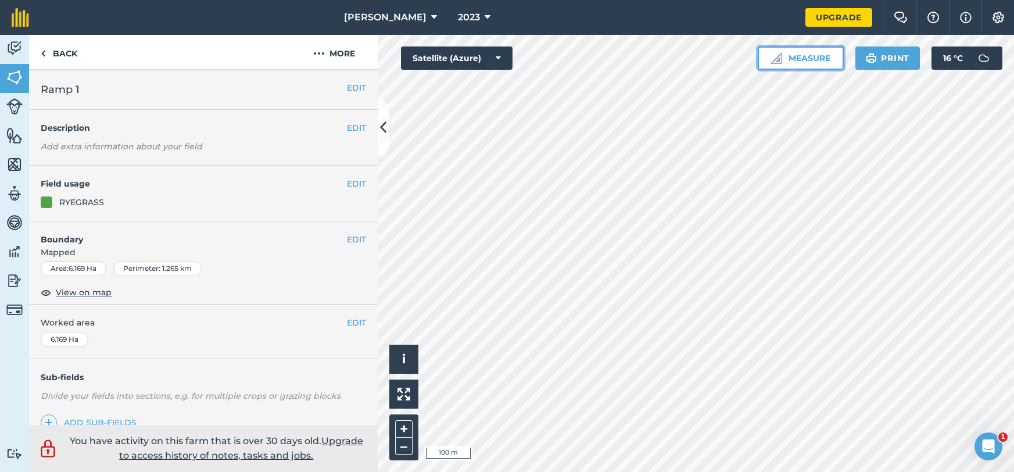
click at [797, 60] on button "Measure" at bounding box center [801, 57] width 86 height 23
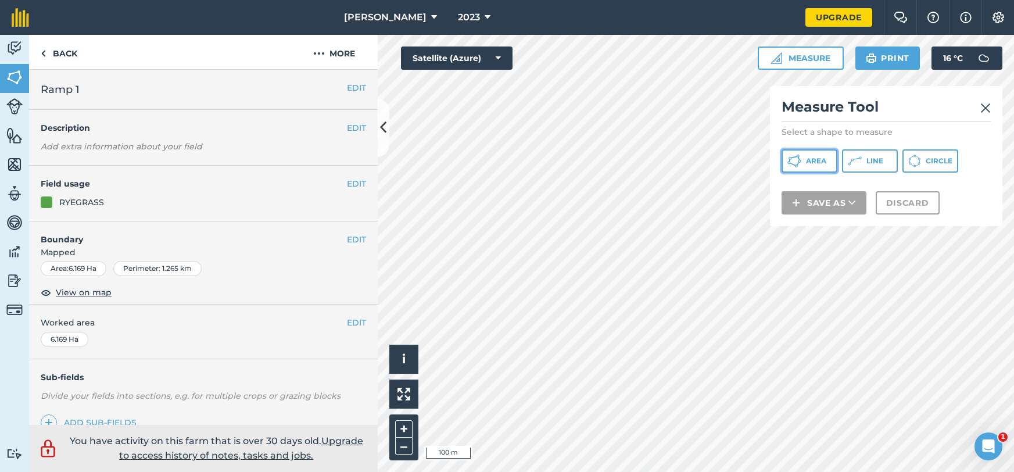
click at [823, 164] on span "Area" at bounding box center [816, 160] width 20 height 9
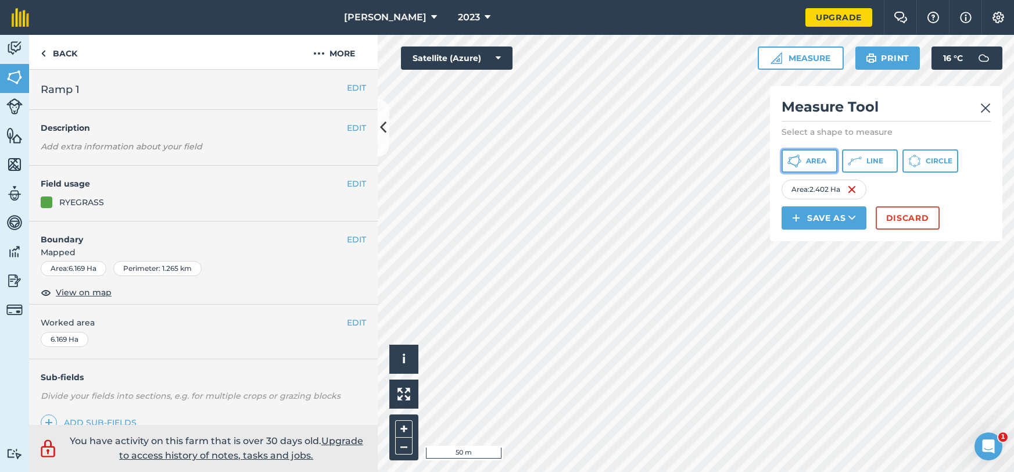
click at [819, 168] on button "Area" at bounding box center [810, 160] width 56 height 23
click at [952, 190] on img at bounding box center [948, 189] width 9 height 14
click at [820, 163] on span "Area" at bounding box center [816, 160] width 20 height 9
click at [958, 189] on img at bounding box center [955, 189] width 9 height 14
click at [851, 189] on img at bounding box center [847, 189] width 9 height 14
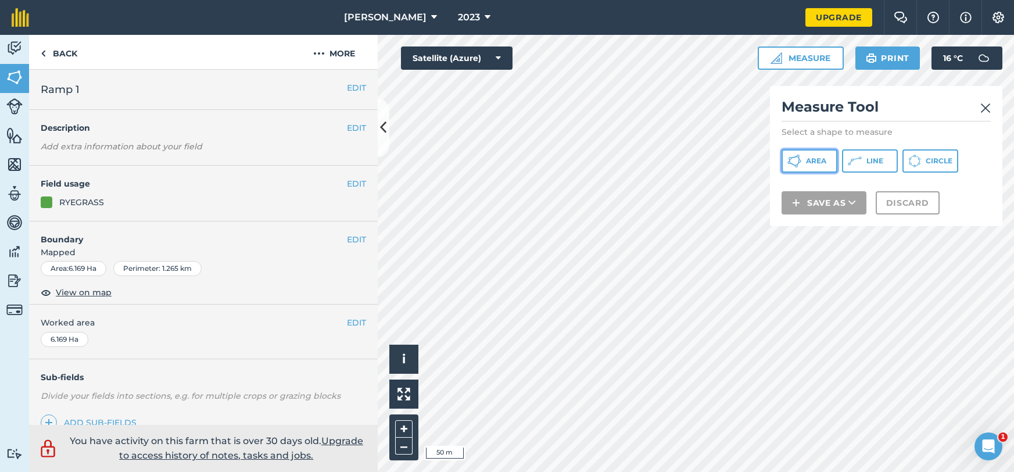
click at [827, 159] on button "Area" at bounding box center [810, 160] width 56 height 23
click at [381, 130] on icon at bounding box center [383, 127] width 6 height 20
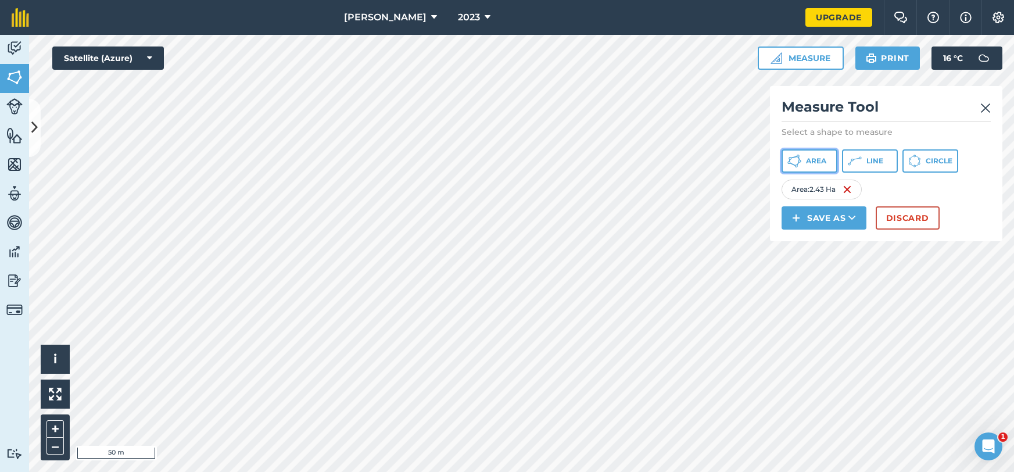
click at [828, 168] on button "Area" at bounding box center [810, 160] width 56 height 23
click at [816, 162] on span "Area" at bounding box center [816, 160] width 20 height 9
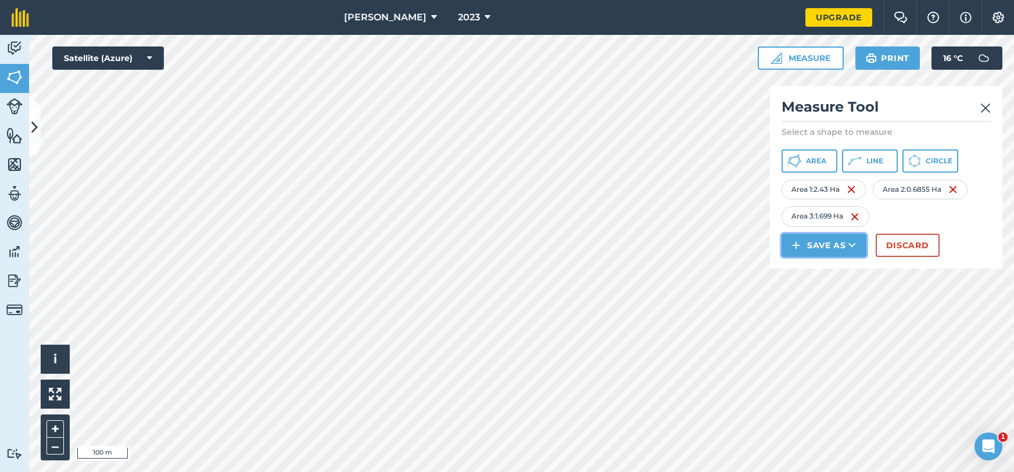
click at [836, 241] on button "Save as" at bounding box center [824, 245] width 85 height 23
click at [822, 331] on link "Note" at bounding box center [823, 324] width 81 height 26
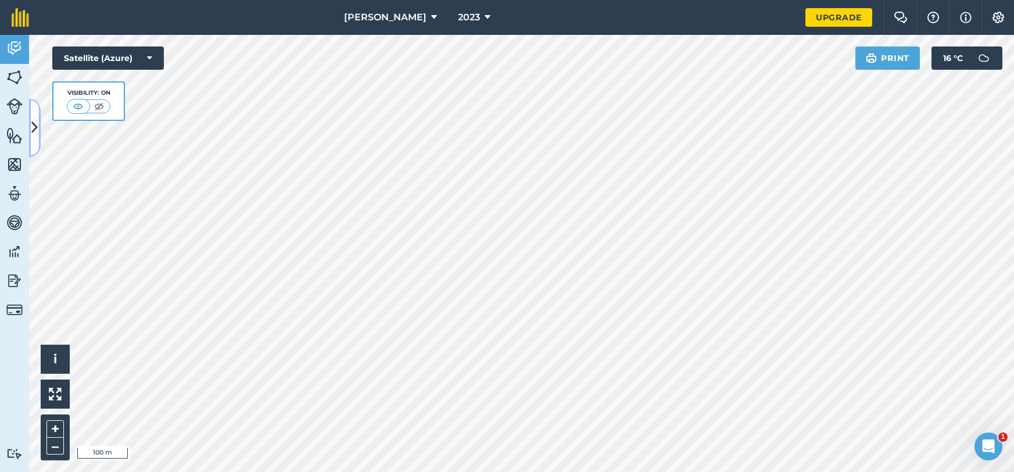
click at [33, 123] on icon at bounding box center [34, 127] width 6 height 20
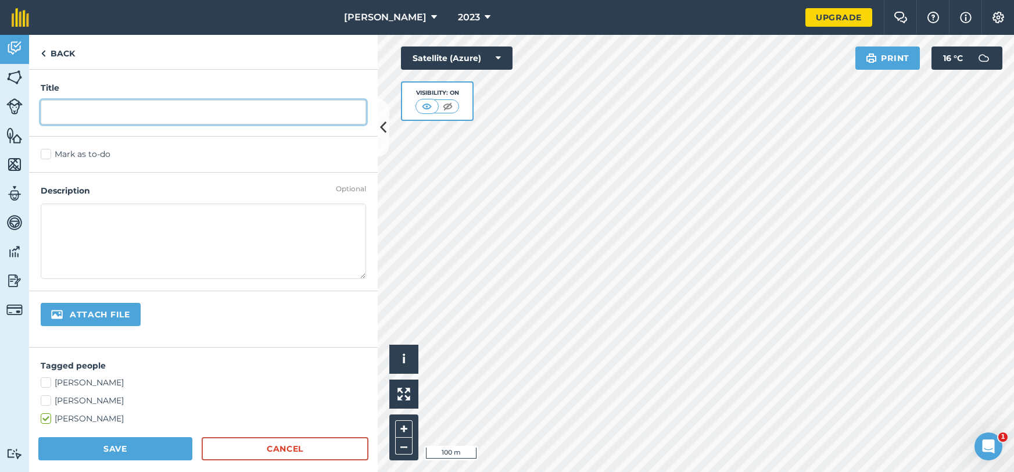
click at [76, 102] on input "text" at bounding box center [203, 112] width 325 height 24
type input "0"
type input "."
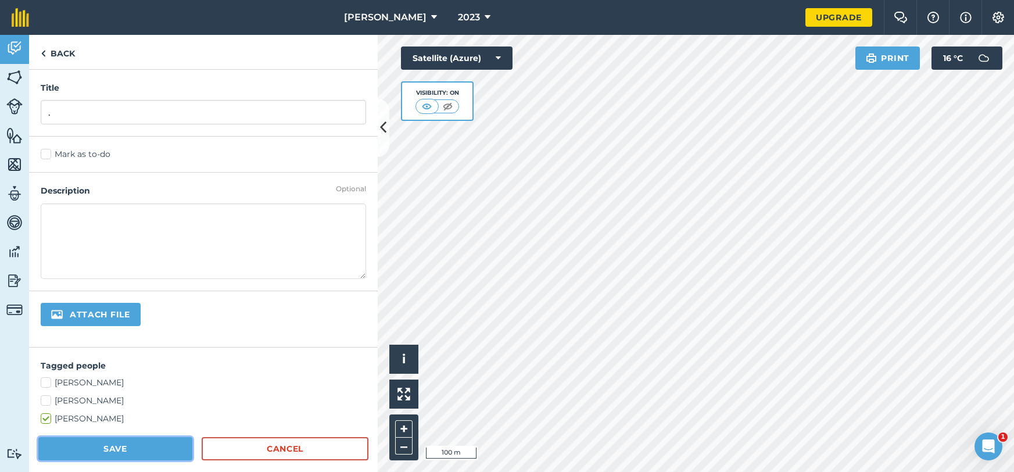
click at [114, 444] on button "Save" at bounding box center [115, 448] width 154 height 23
